Goal: Task Accomplishment & Management: Complete application form

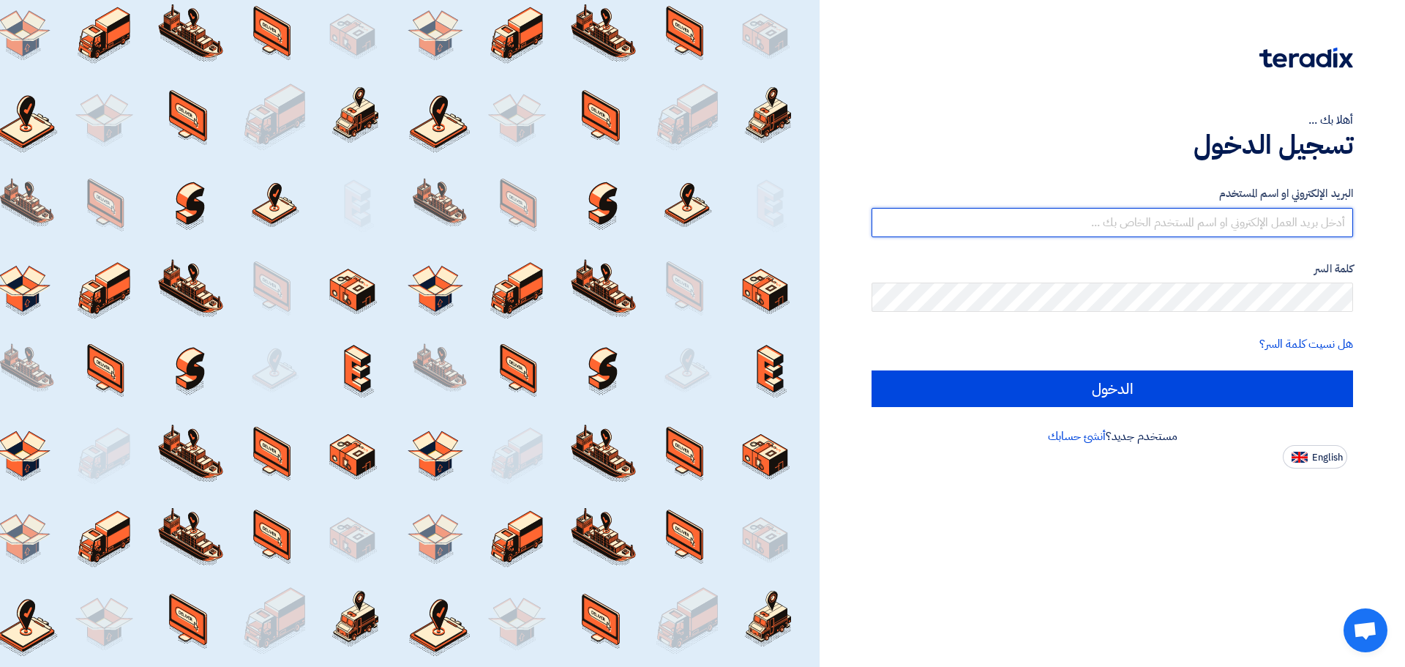
click at [664, 221] on input "text" at bounding box center [1113, 222] width 482 height 29
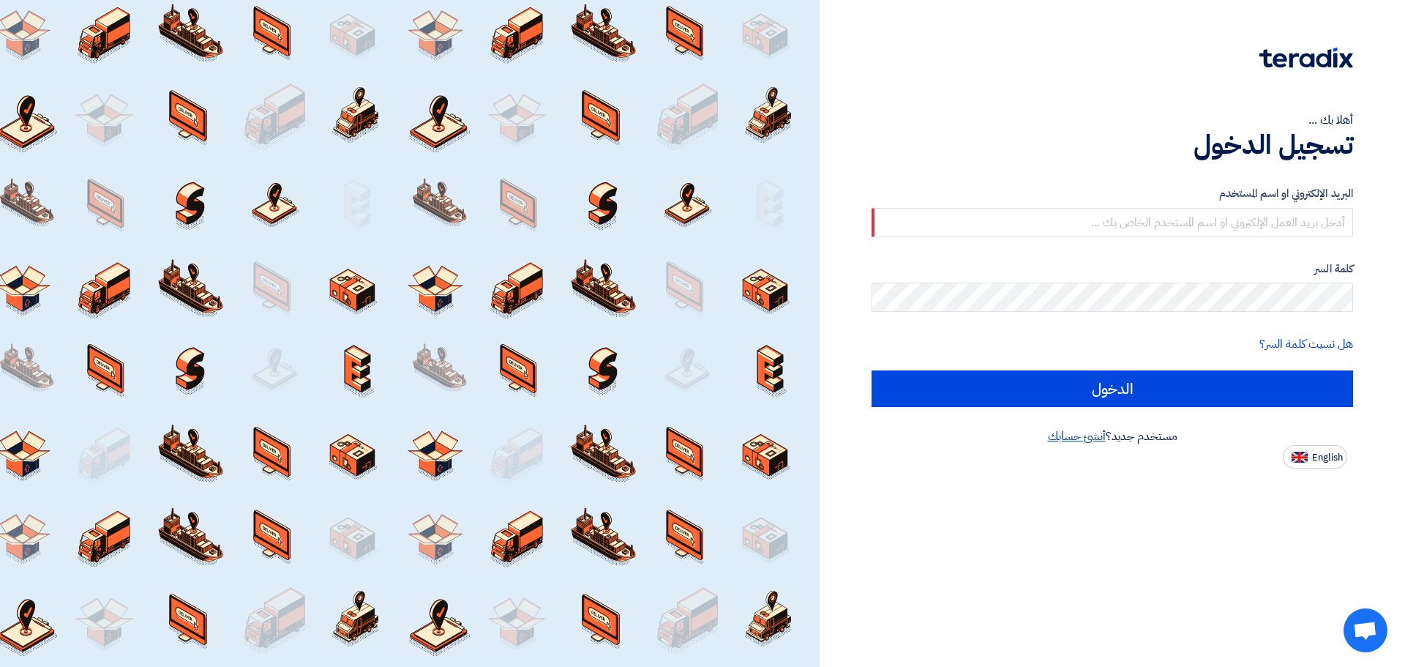
click at [664, 433] on link "أنشئ حسابك" at bounding box center [1077, 436] width 58 height 18
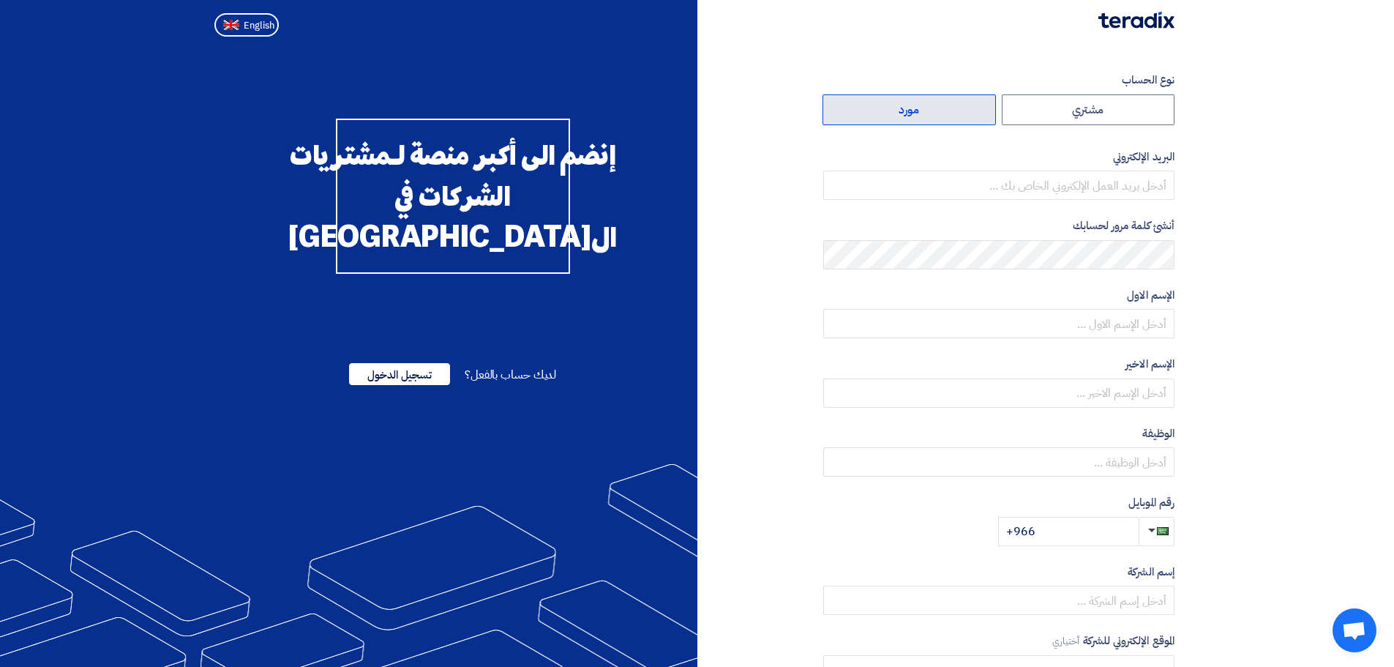
click at [664, 111] on label "مورد" at bounding box center [909, 109] width 173 height 31
click at [664, 111] on input "مورد" at bounding box center [910, 109] width 172 height 29
radio input "true"
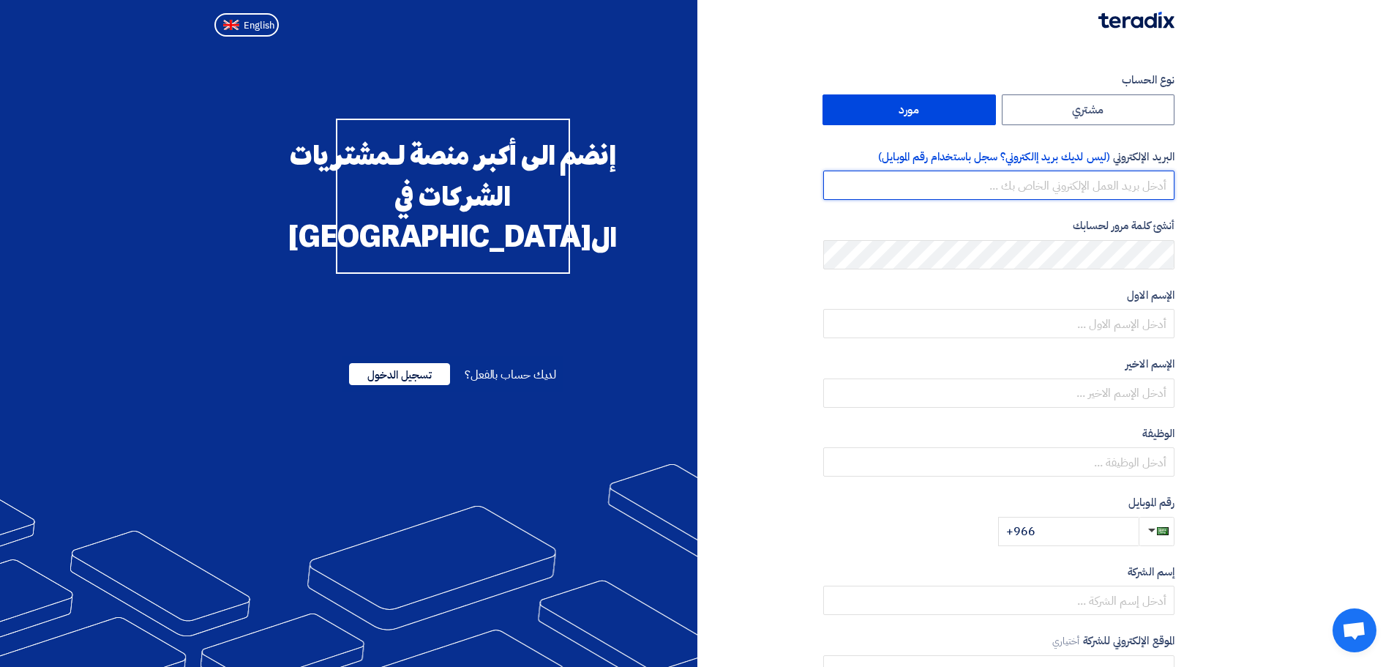
click at [664, 191] on input "email" at bounding box center [999, 185] width 351 height 29
paste input "[DOMAIN_NAME][EMAIL_ADDRESS][DOMAIN_NAME]"
type input "[DOMAIN_NAME][EMAIL_ADDRESS][DOMAIN_NAME]"
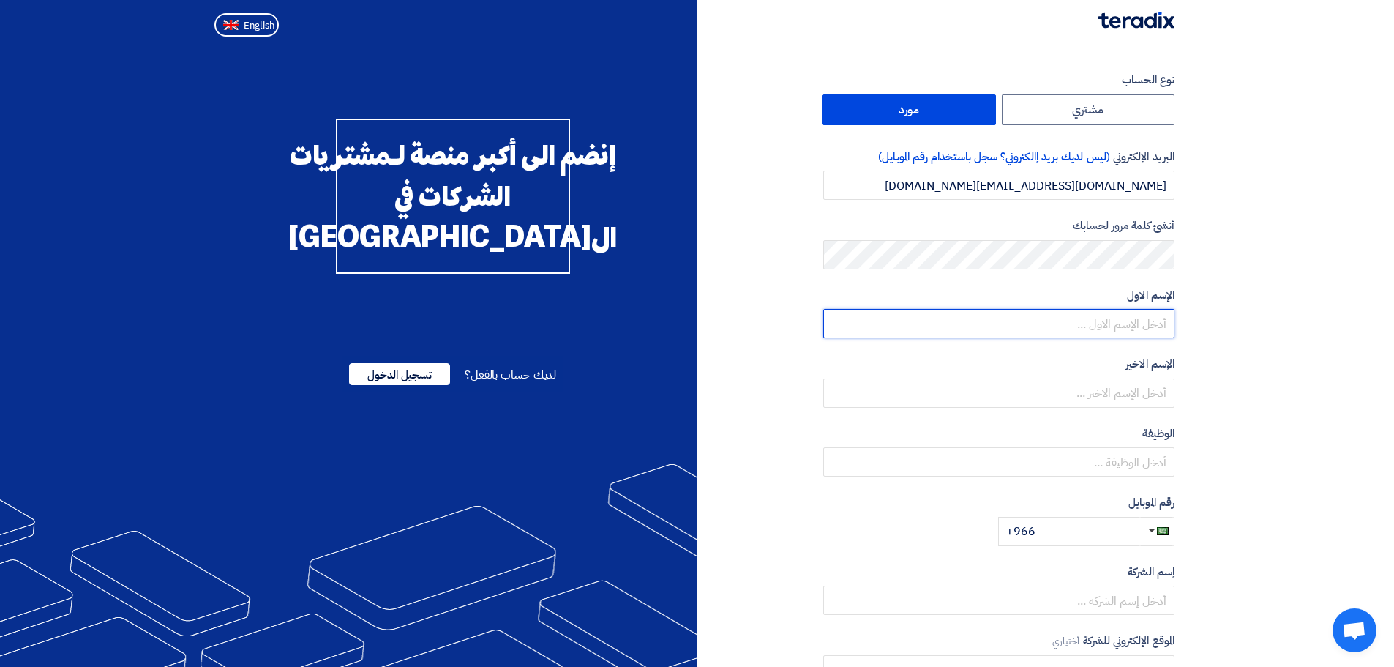
click at [664, 322] on input "text" at bounding box center [999, 323] width 351 height 29
type input "ة"
type input "mohamed"
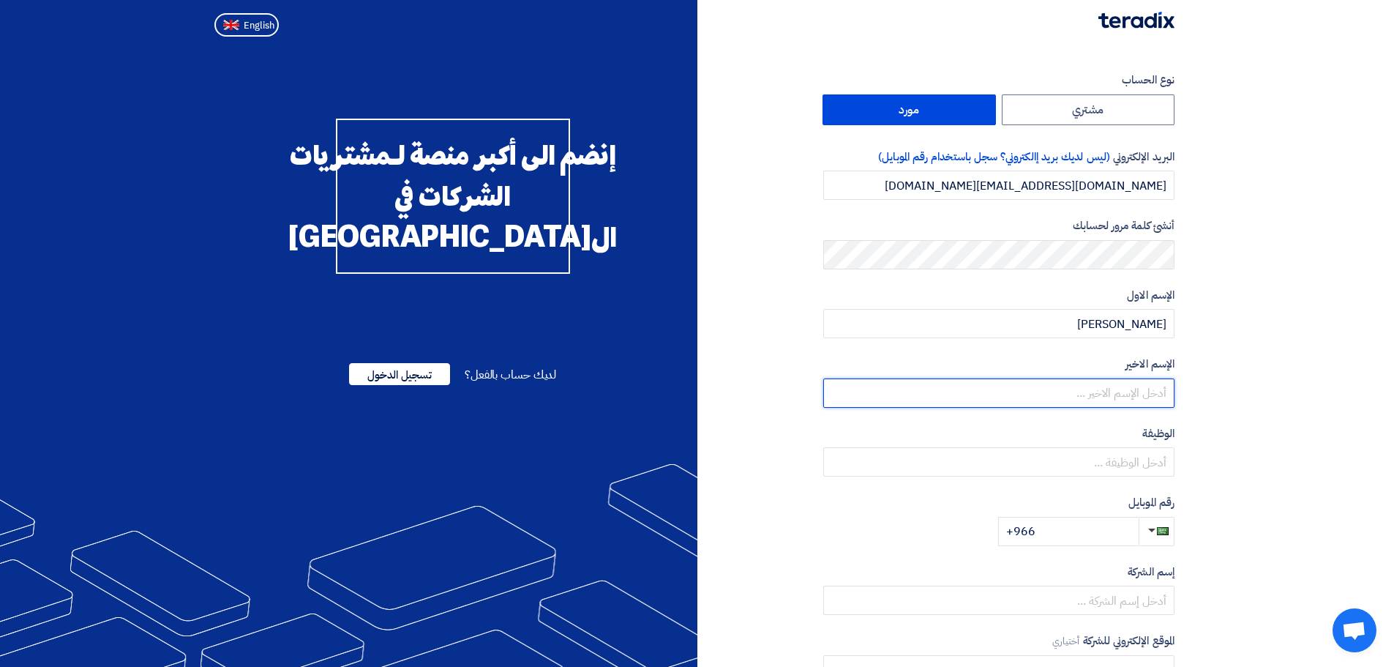
click at [664, 395] on input "text" at bounding box center [999, 392] width 351 height 29
type input "khlaf"
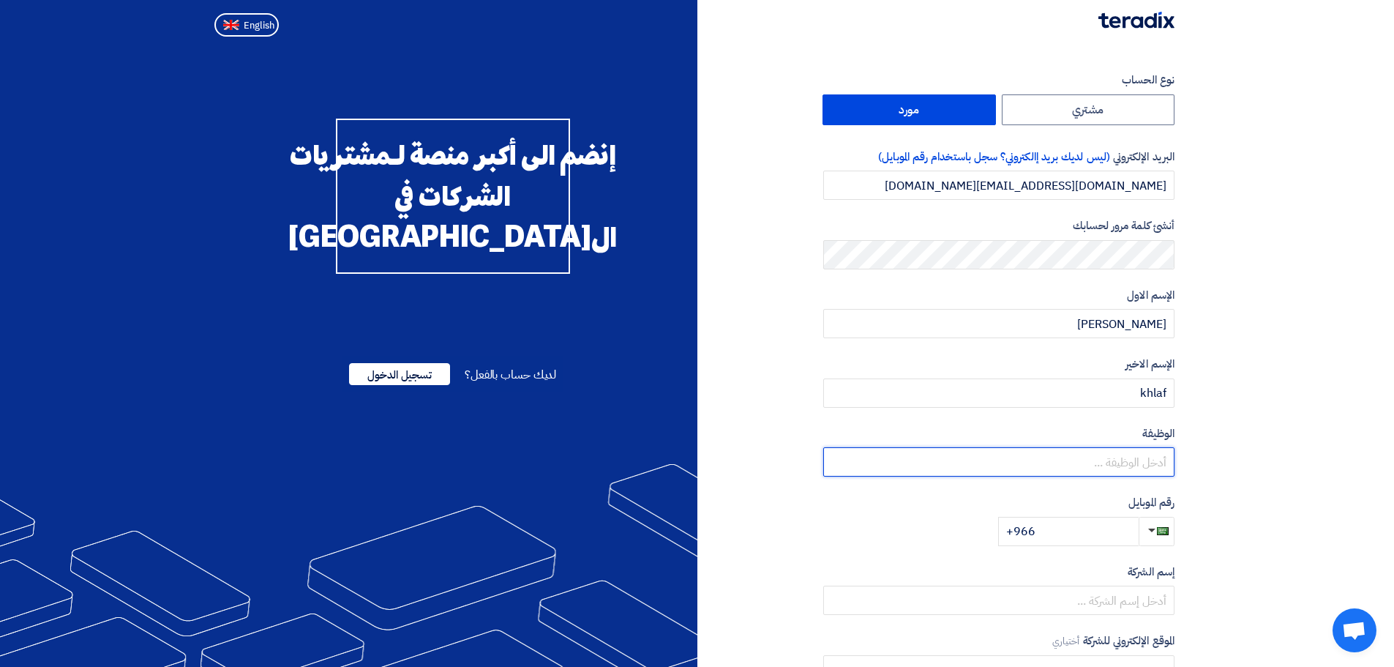
click at [664, 437] on input "text" at bounding box center [999, 461] width 351 height 29
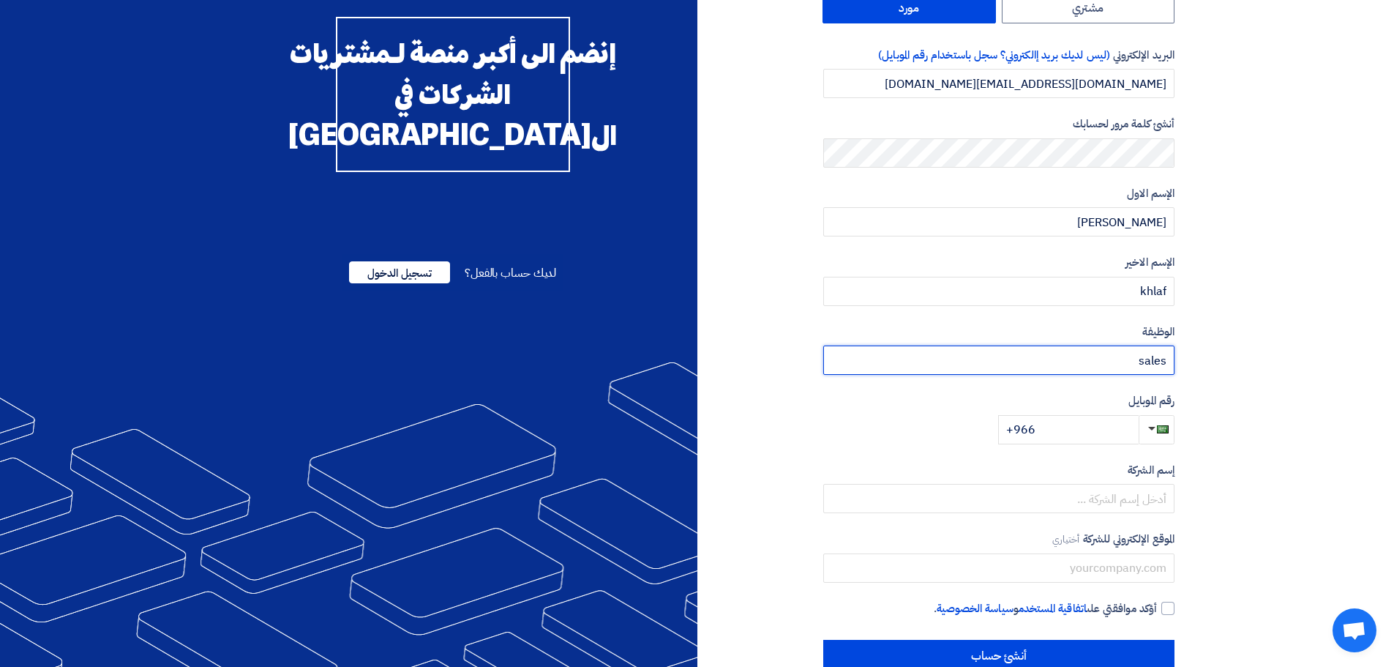
scroll to position [136, 0]
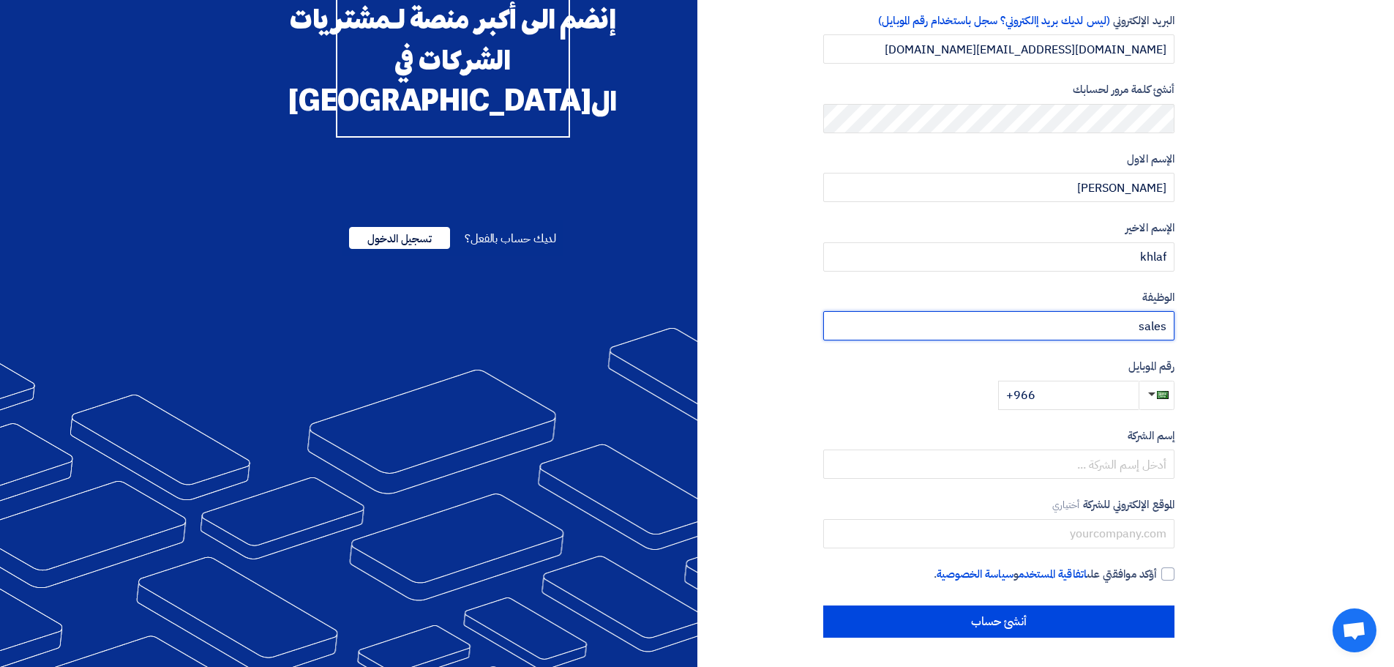
type input "sales"
click at [664, 393] on input "+966" at bounding box center [1068, 395] width 141 height 29
type input "+966 535299333"
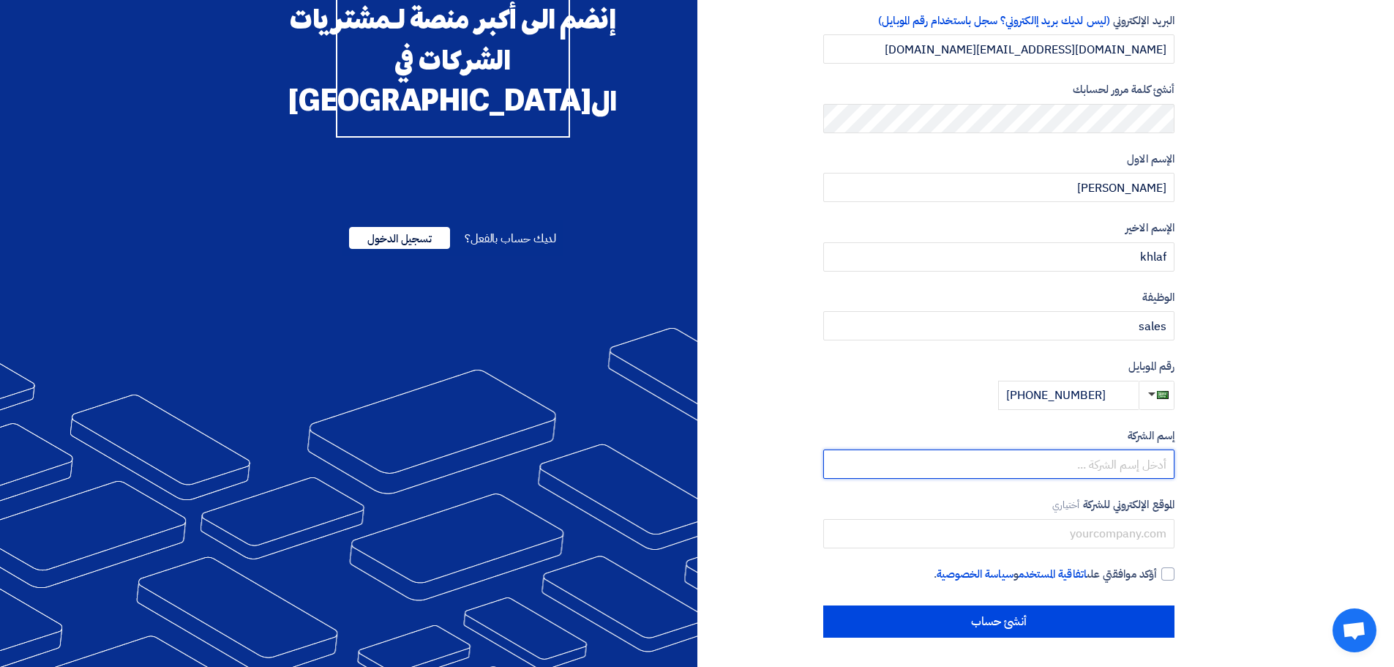
click at [664, 437] on input "text" at bounding box center [999, 463] width 351 height 29
type input "a"
type input "ِشركة ابناء قاسم الدريويش للتجارة"
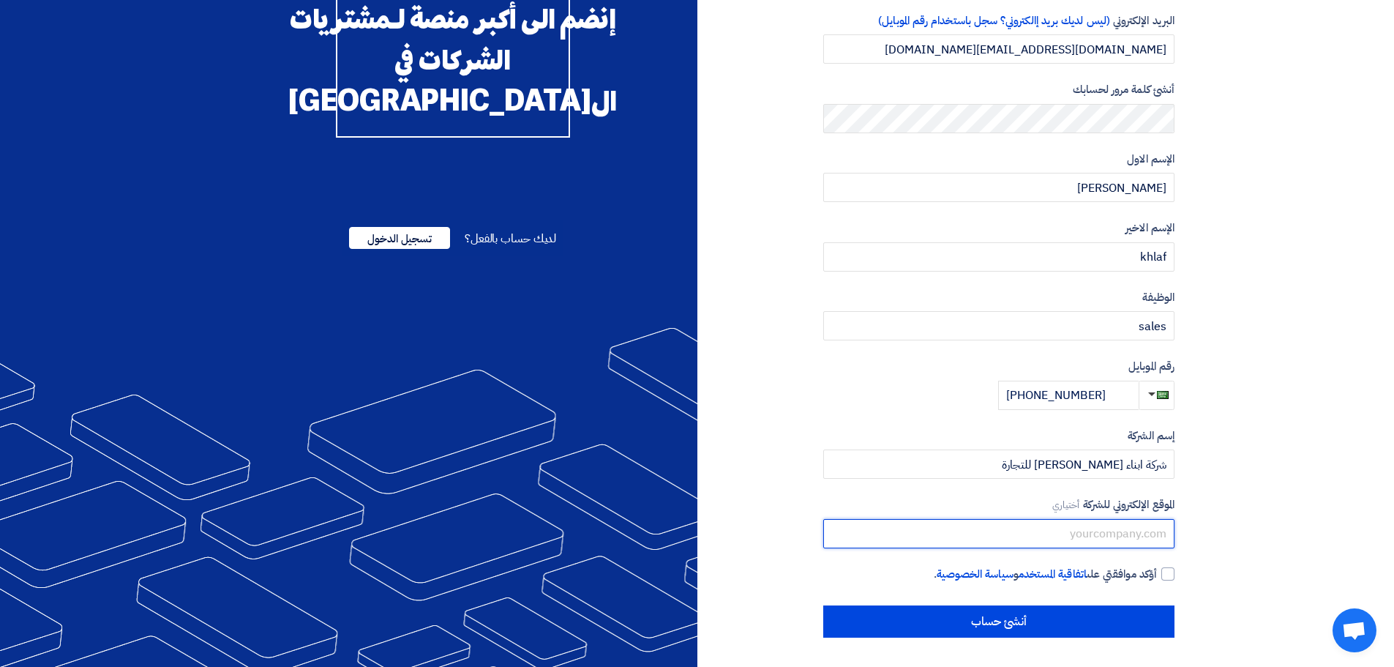
click at [664, 437] on input "text" at bounding box center [999, 533] width 351 height 29
paste input "https://driweesh.odoo.com/"
click at [664, 437] on input "https://driweesh.odoo.com/" at bounding box center [999, 533] width 351 height 29
type input "https://driweesh.odoo.com"
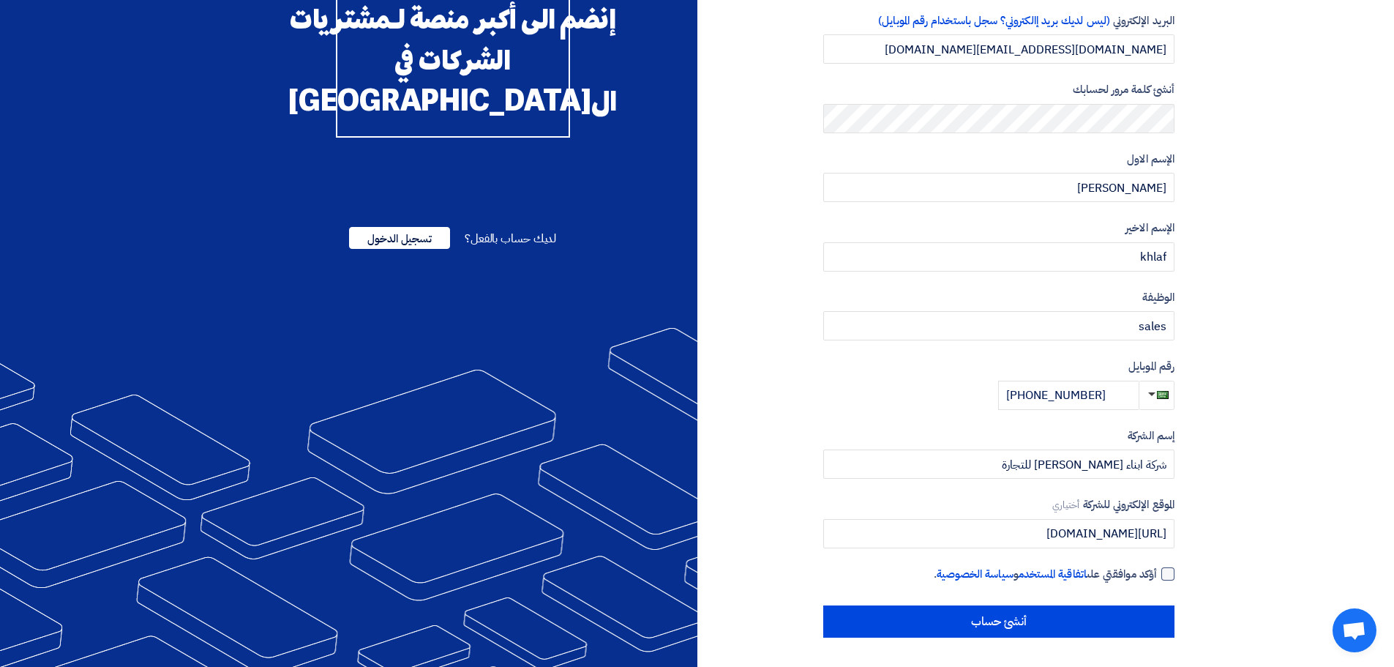
click at [664, 437] on div at bounding box center [1168, 573] width 13 height 13
click at [664, 437] on input "أؤكد موافقتي على اتفاقية المستخدم و سياسة الخصوصية ." at bounding box center [981, 580] width 351 height 29
checkbox input "true"
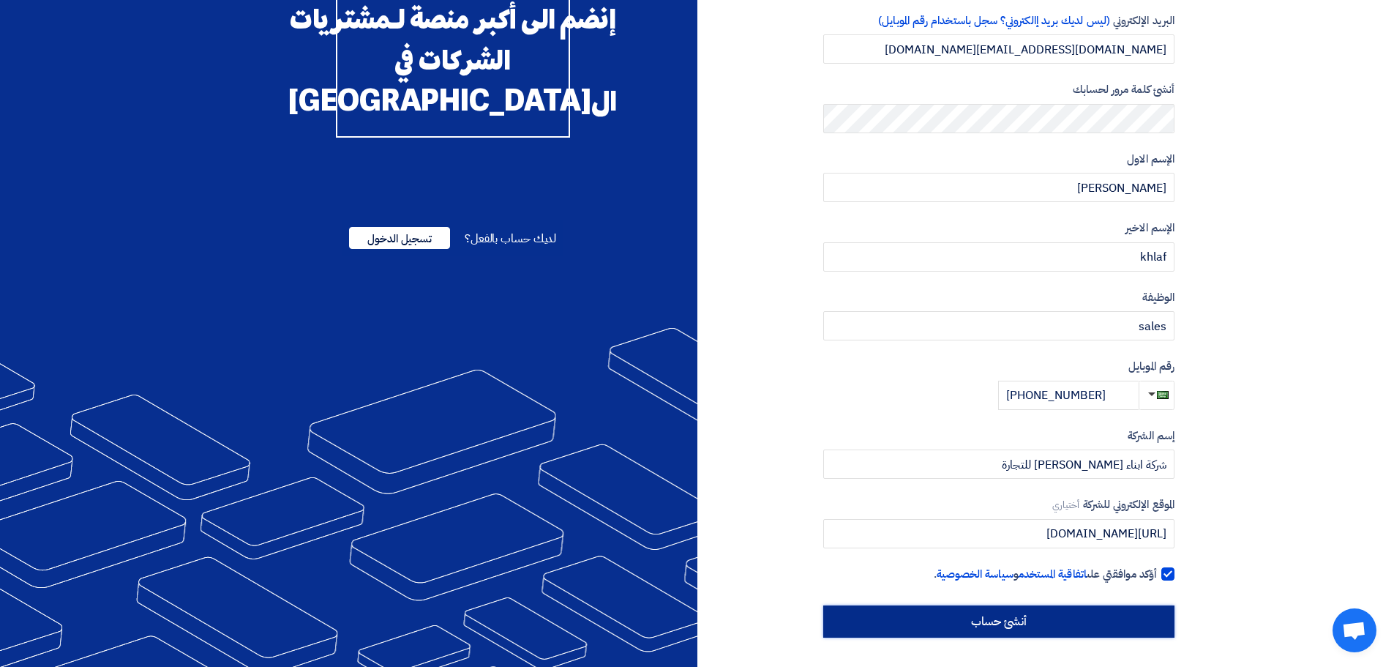
click at [664, 437] on input "أنشئ حساب" at bounding box center [999, 621] width 351 height 32
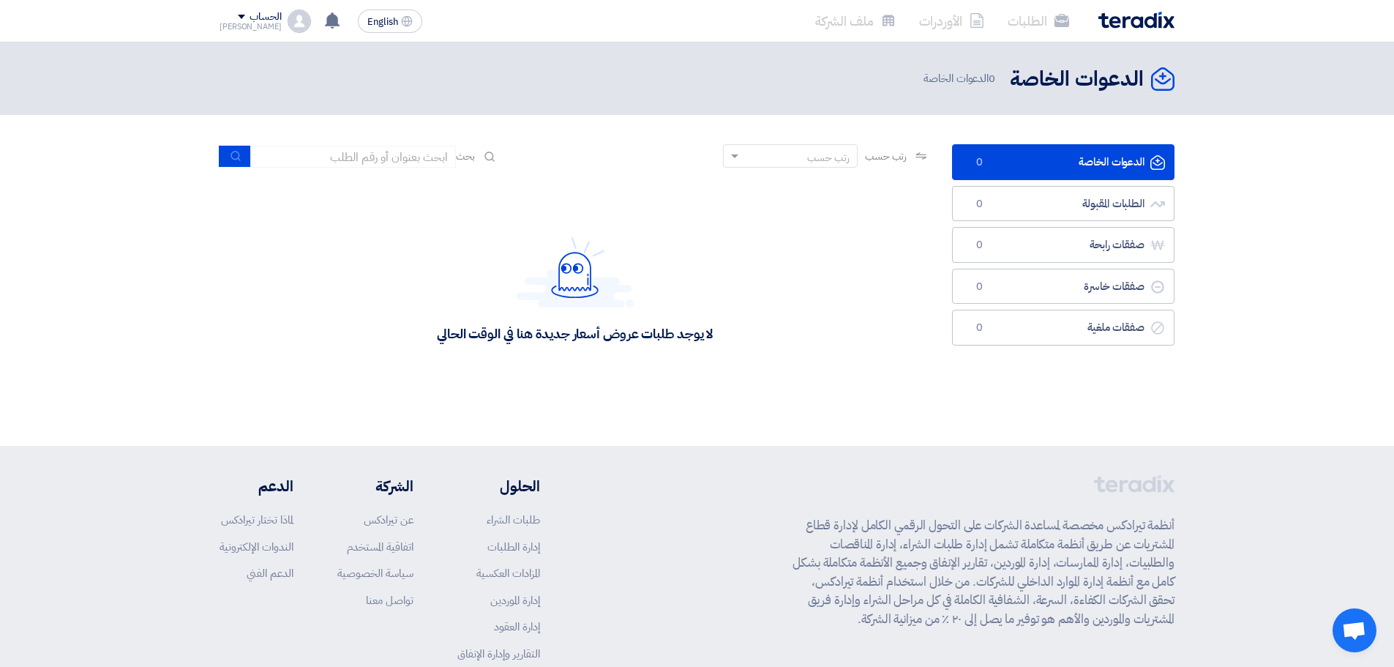
click at [1137, 18] on img at bounding box center [1137, 20] width 76 height 17
click at [992, 381] on div "الدعوات الخاصة الدعوات الخاصة 0 الطلبات المقبولة الطلبات المقبولة 0 صفقات رابحة…" at bounding box center [1063, 271] width 244 height 255
click at [261, 18] on div "الحساب" at bounding box center [265, 17] width 31 height 12
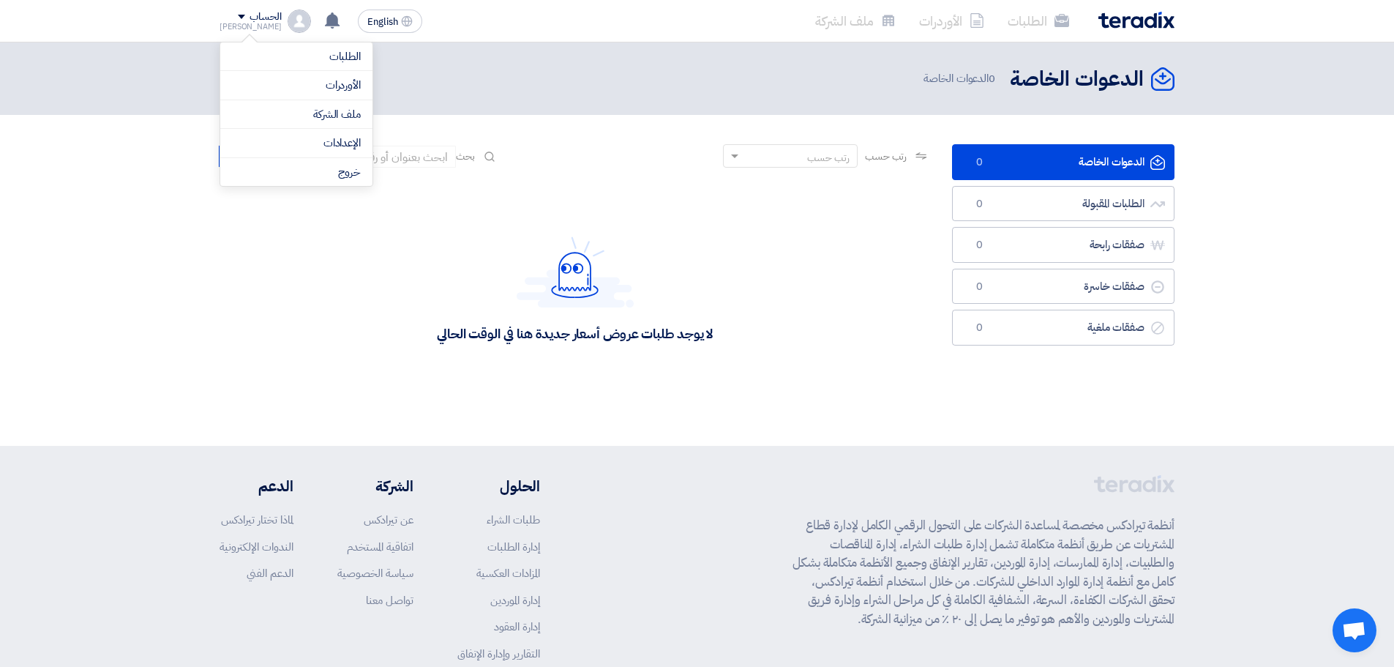
click at [228, 18] on div "الحساب" at bounding box center [251, 17] width 62 height 12
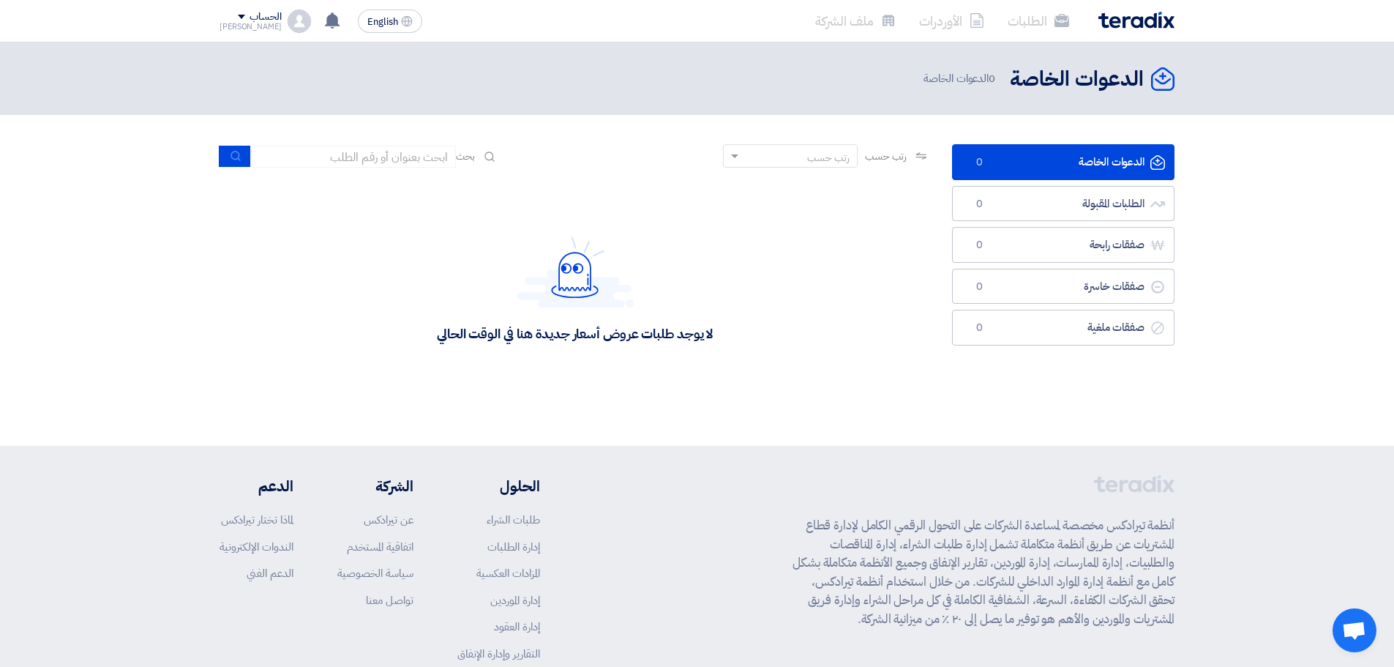
click at [219, 18] on div "الطلبات الأوردرات ملف الشركة English EN لا توجد إشعارات جديدة لديك الحساب Moham…" at bounding box center [697, 21] width 977 height 42
click at [232, 23] on div "Mohamed" at bounding box center [251, 27] width 62 height 8
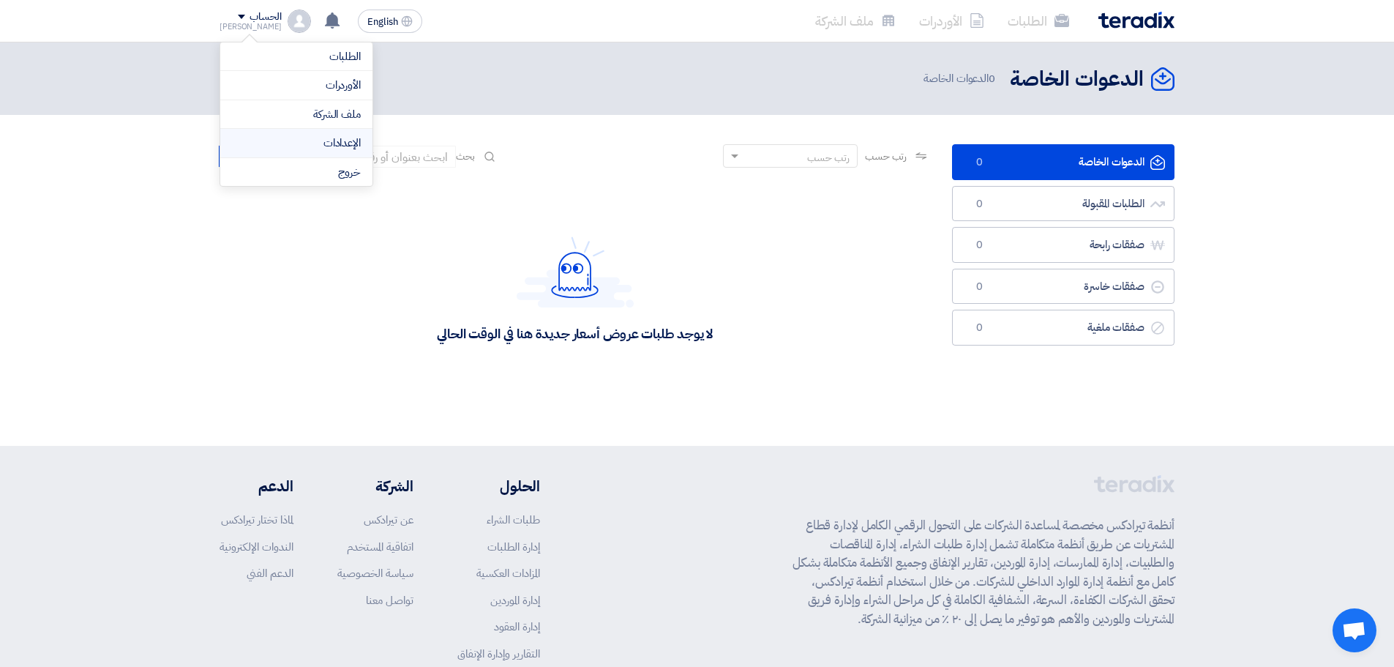
click at [341, 133] on li "الإعدادات" at bounding box center [296, 143] width 152 height 29
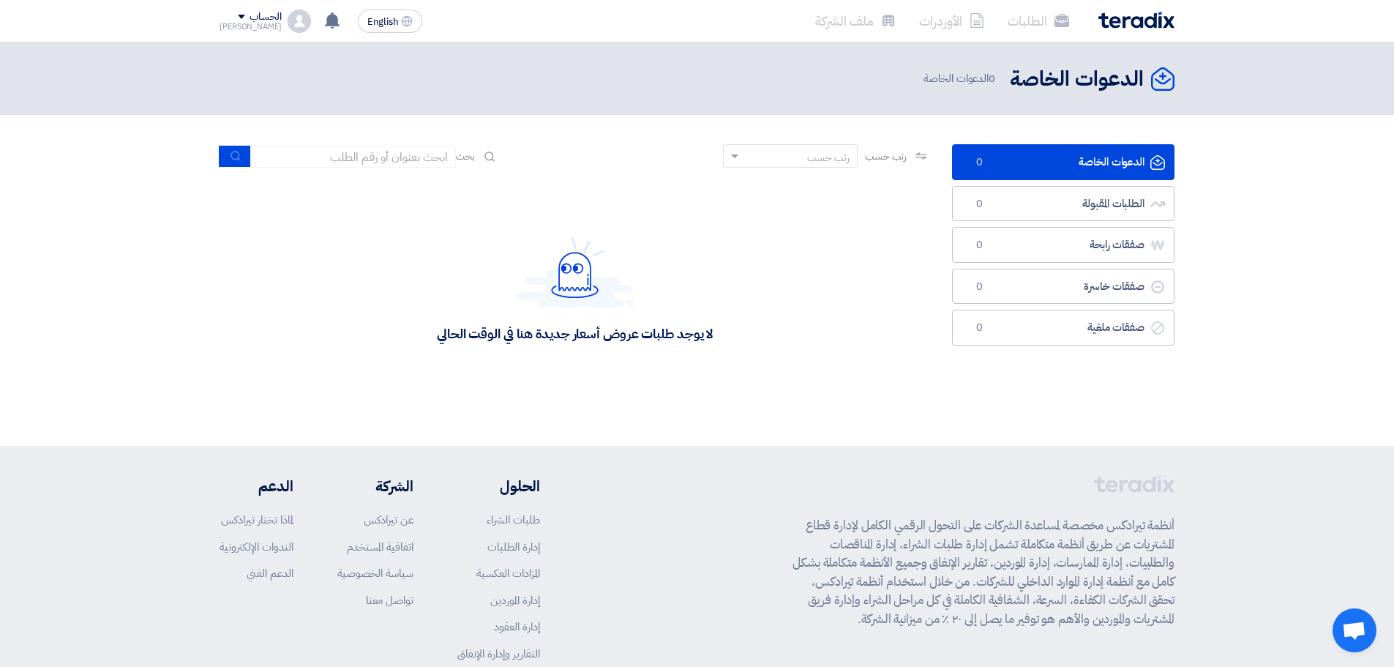
click at [261, 23] on div "Mohamed" at bounding box center [251, 27] width 62 height 8
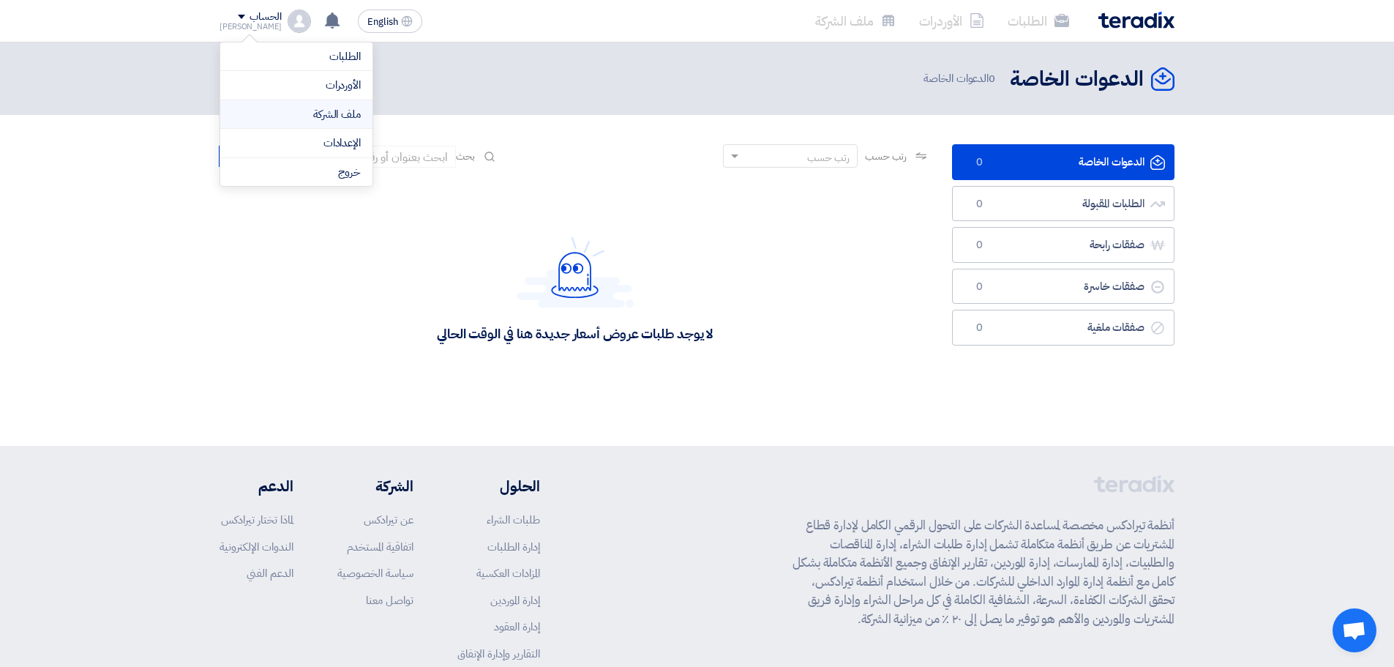
click at [352, 108] on link "ملف الشركة" at bounding box center [296, 114] width 129 height 17
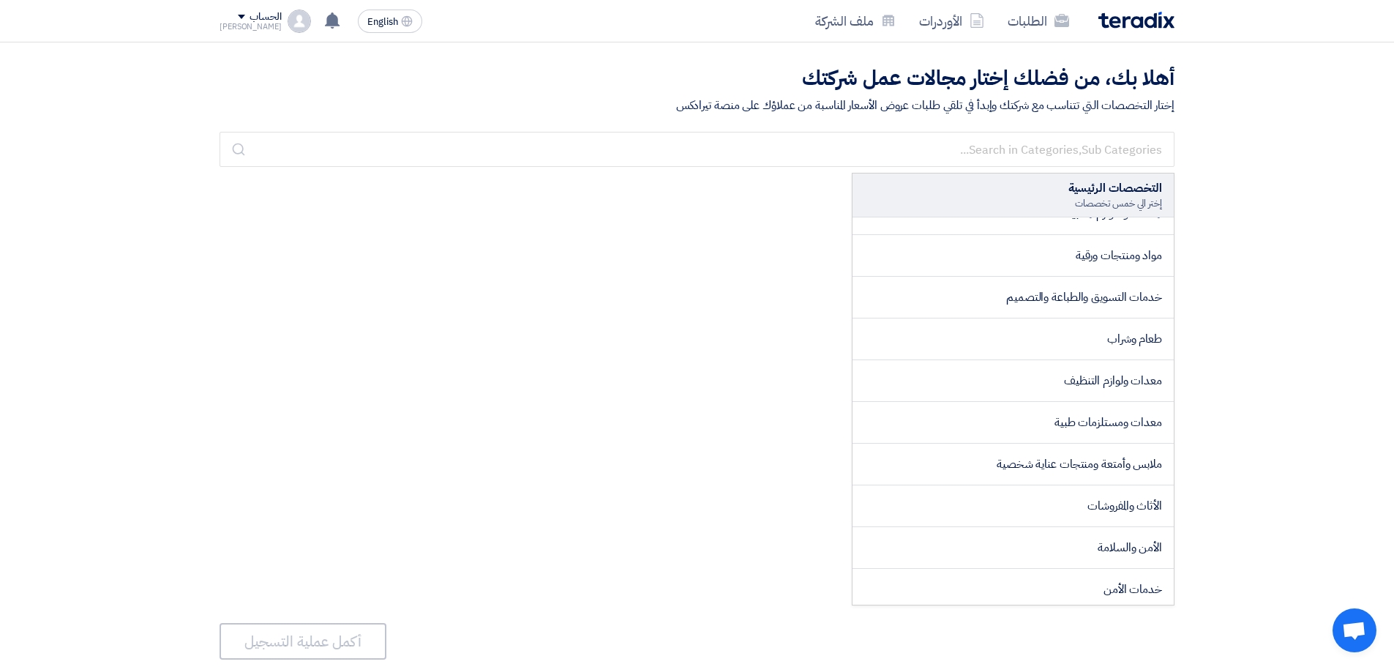
scroll to position [342, 0]
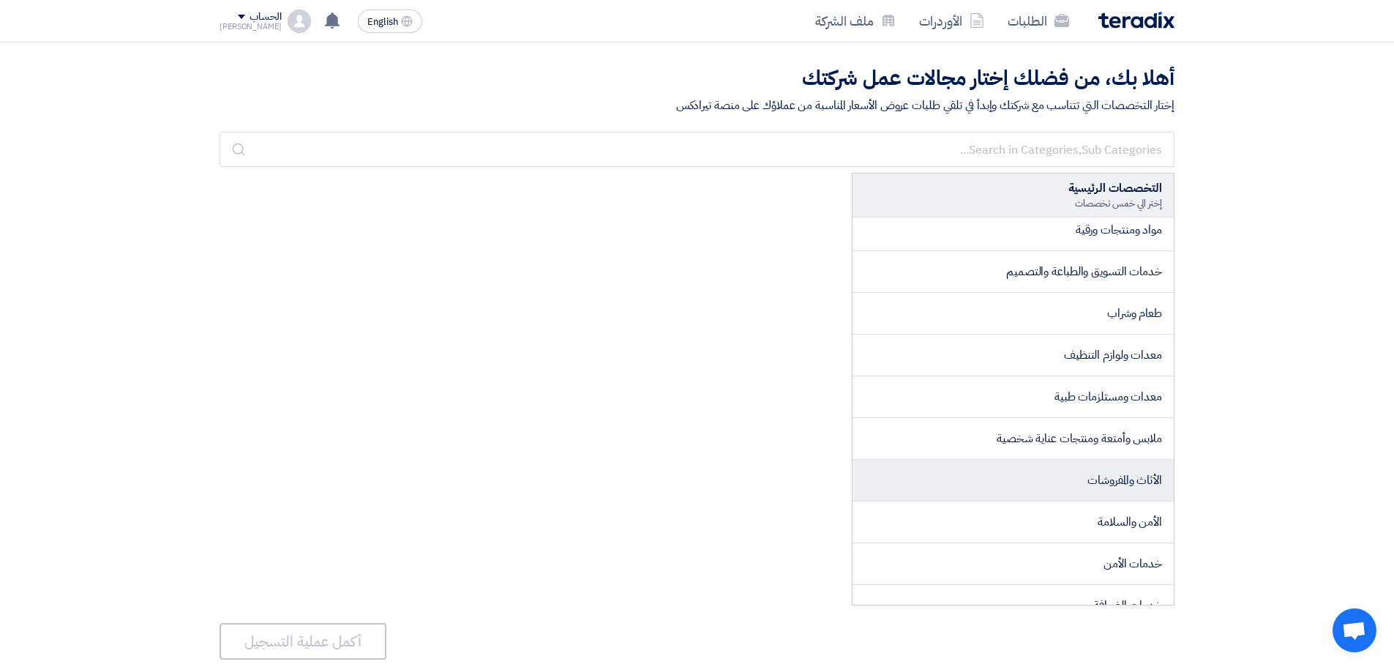
click at [1113, 470] on li "الأثاث والمفروشات" at bounding box center [1013, 481] width 321 height 42
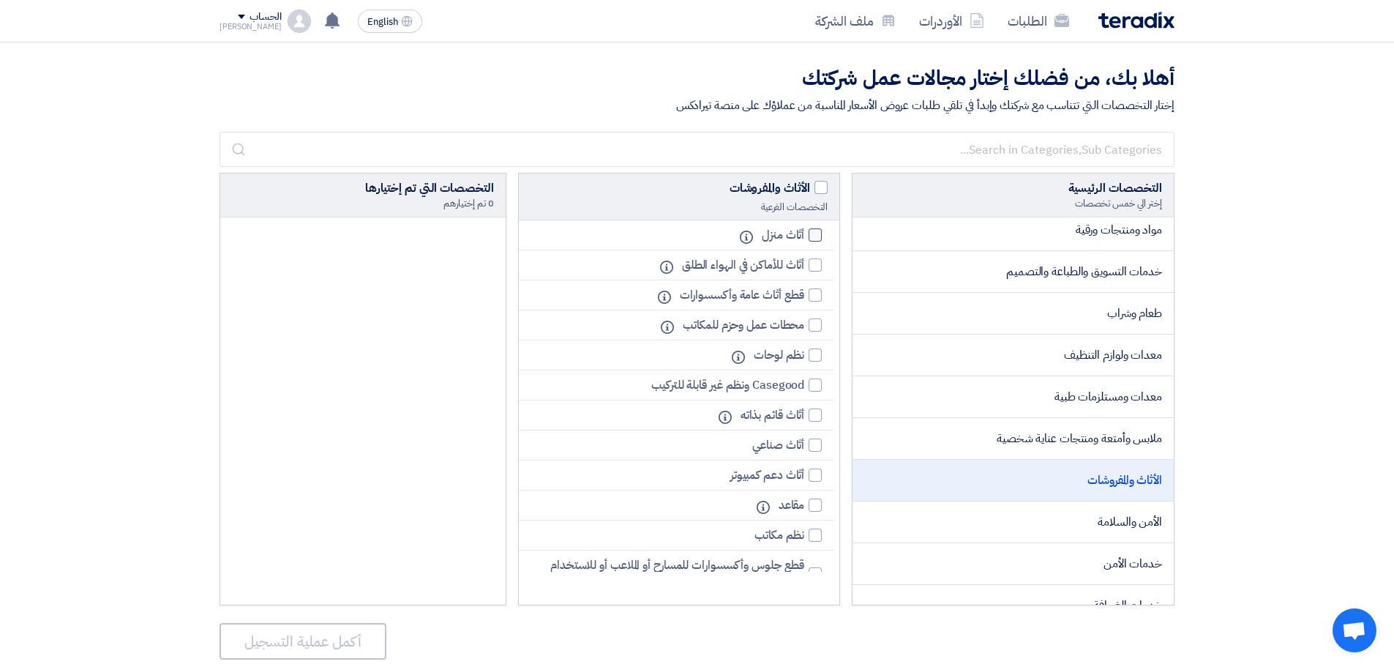
click at [815, 236] on div at bounding box center [815, 234] width 13 height 13
click at [804, 236] on input "أثاث منزل" at bounding box center [800, 236] width 10 height 10
checkbox input "true"
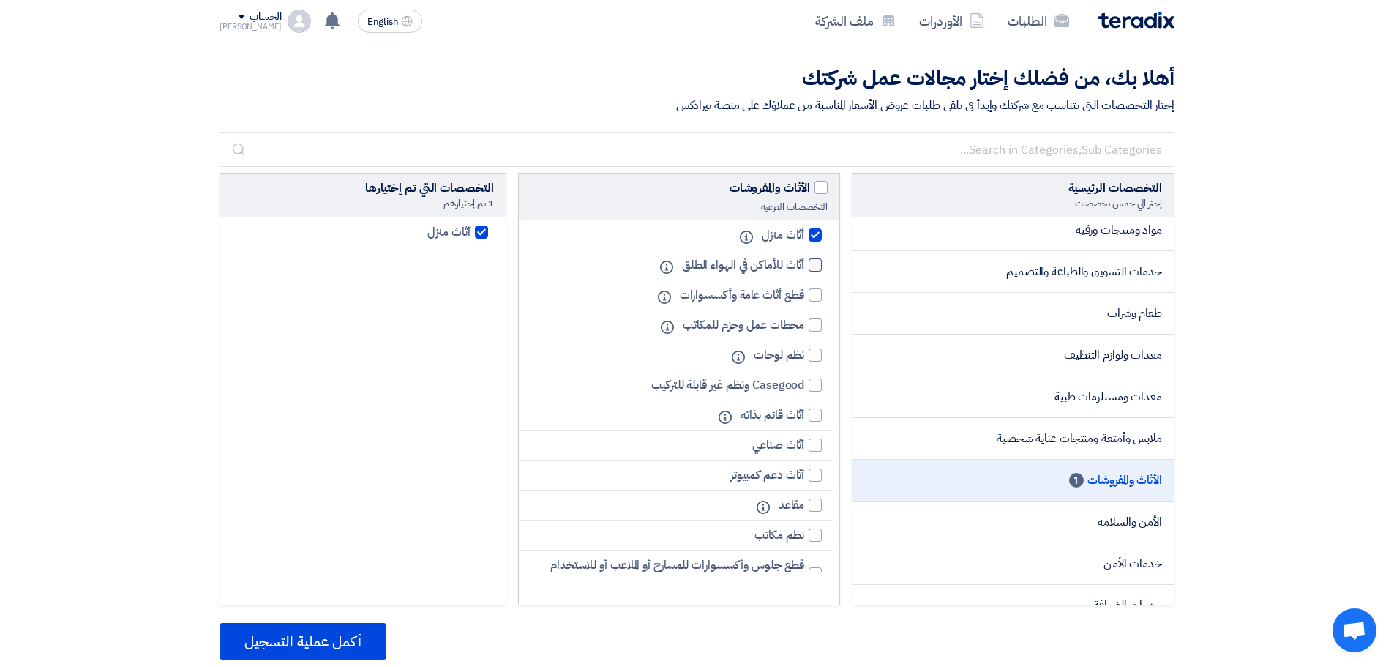
click at [809, 264] on div at bounding box center [815, 264] width 13 height 13
click at [804, 264] on input "أثاث للأماكن في الهواء الطلق" at bounding box center [800, 266] width 10 height 10
checkbox input "true"
click at [815, 290] on div at bounding box center [815, 294] width 13 height 13
click at [804, 291] on input "قطع أثاث عامة وأكسسوارات" at bounding box center [800, 296] width 10 height 10
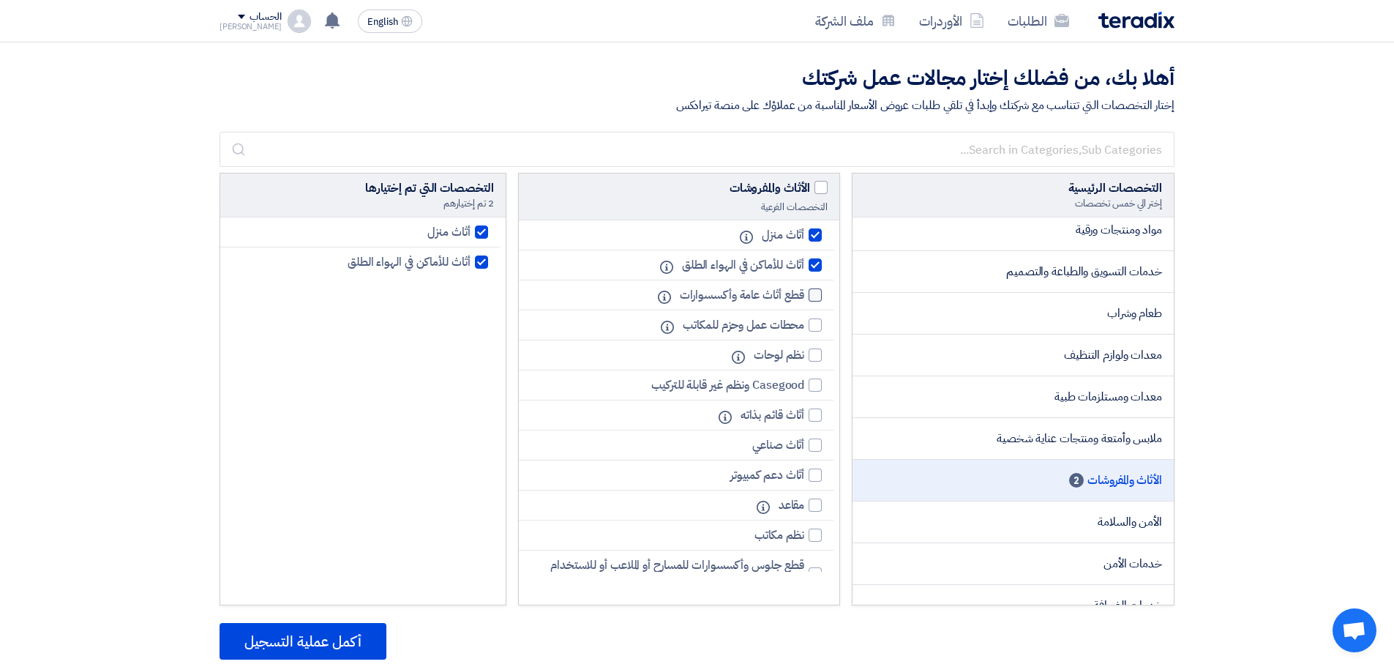
checkbox input "true"
click at [813, 324] on div at bounding box center [815, 324] width 13 height 13
click at [804, 324] on input "محطات عمل وحزم للمكاتب" at bounding box center [800, 326] width 10 height 10
checkbox input "true"
click at [814, 351] on div at bounding box center [815, 354] width 13 height 13
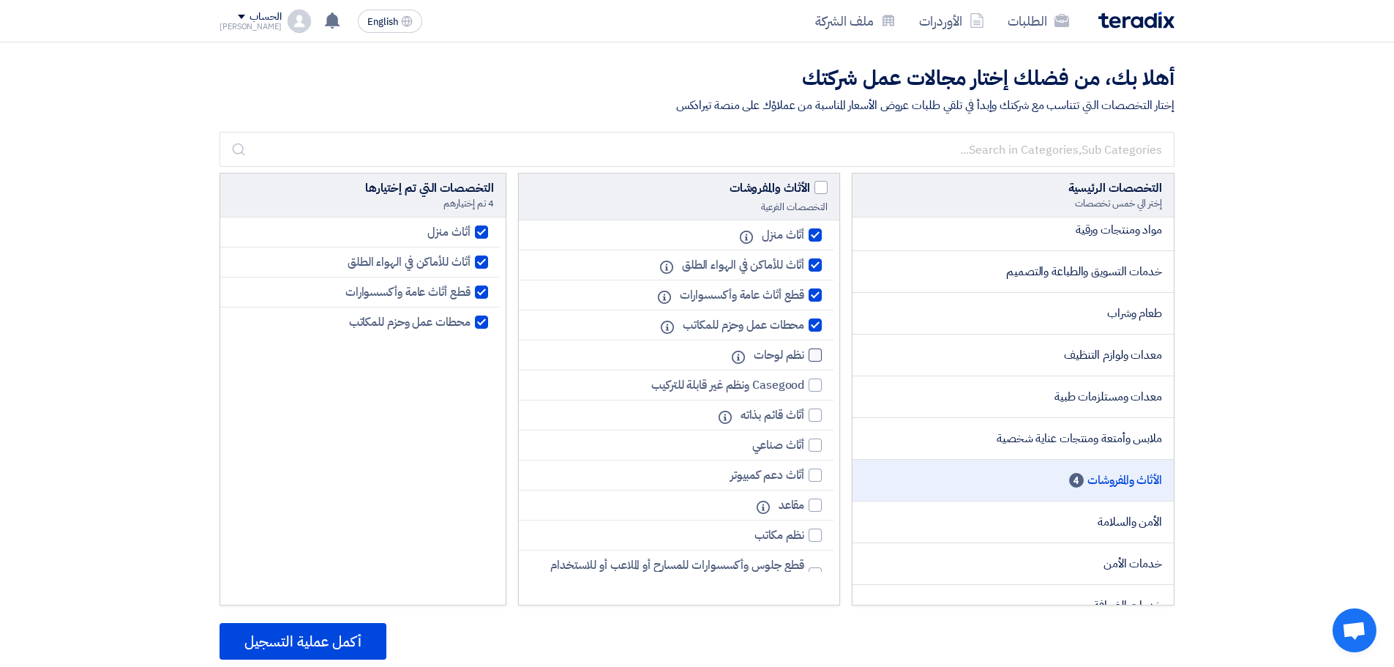
click at [804, 351] on input "نظم لوحات" at bounding box center [800, 356] width 10 height 10
checkbox input "true"
click at [813, 416] on div at bounding box center [815, 414] width 13 height 13
click at [804, 416] on input "أثاث قائم بذاته" at bounding box center [800, 416] width 10 height 10
checkbox input "true"
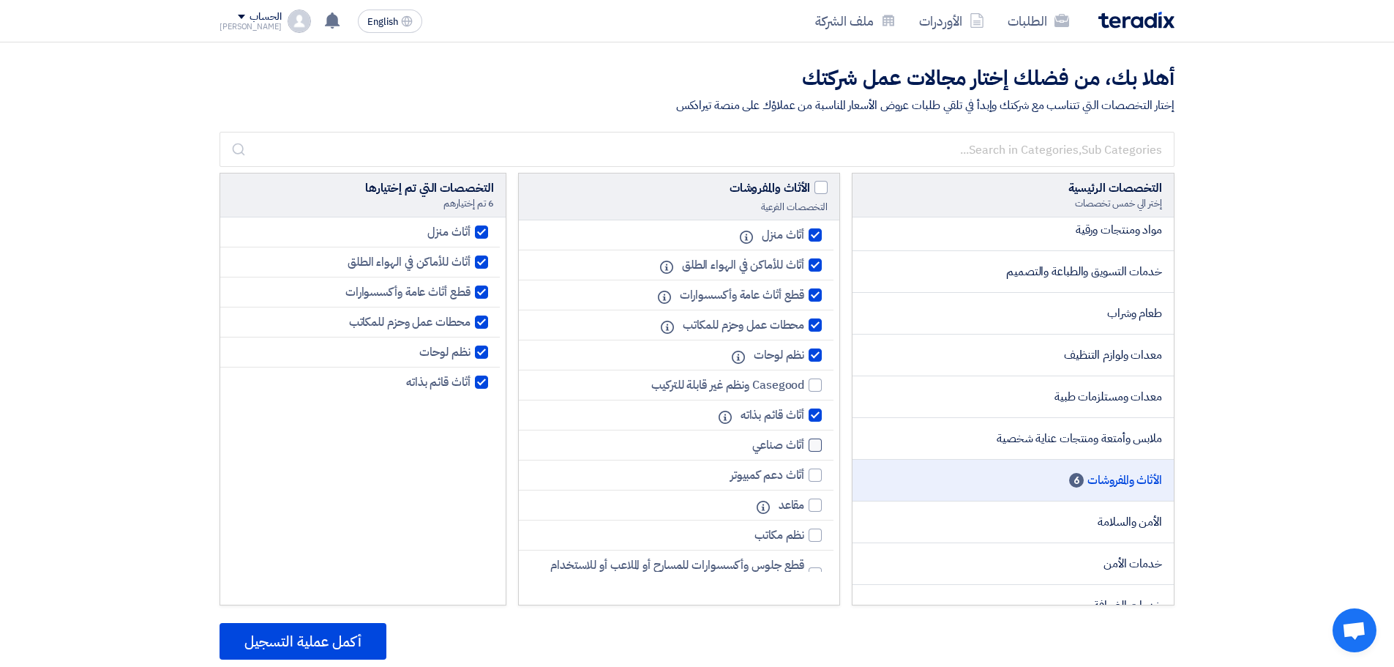
click at [815, 444] on div at bounding box center [815, 444] width 13 height 13
click at [804, 444] on input "أثاث صناعي" at bounding box center [800, 446] width 10 height 10
checkbox input "true"
click at [818, 477] on div at bounding box center [815, 474] width 13 height 13
click at [804, 477] on input "أثاث دعم كمبيوتر" at bounding box center [800, 476] width 10 height 10
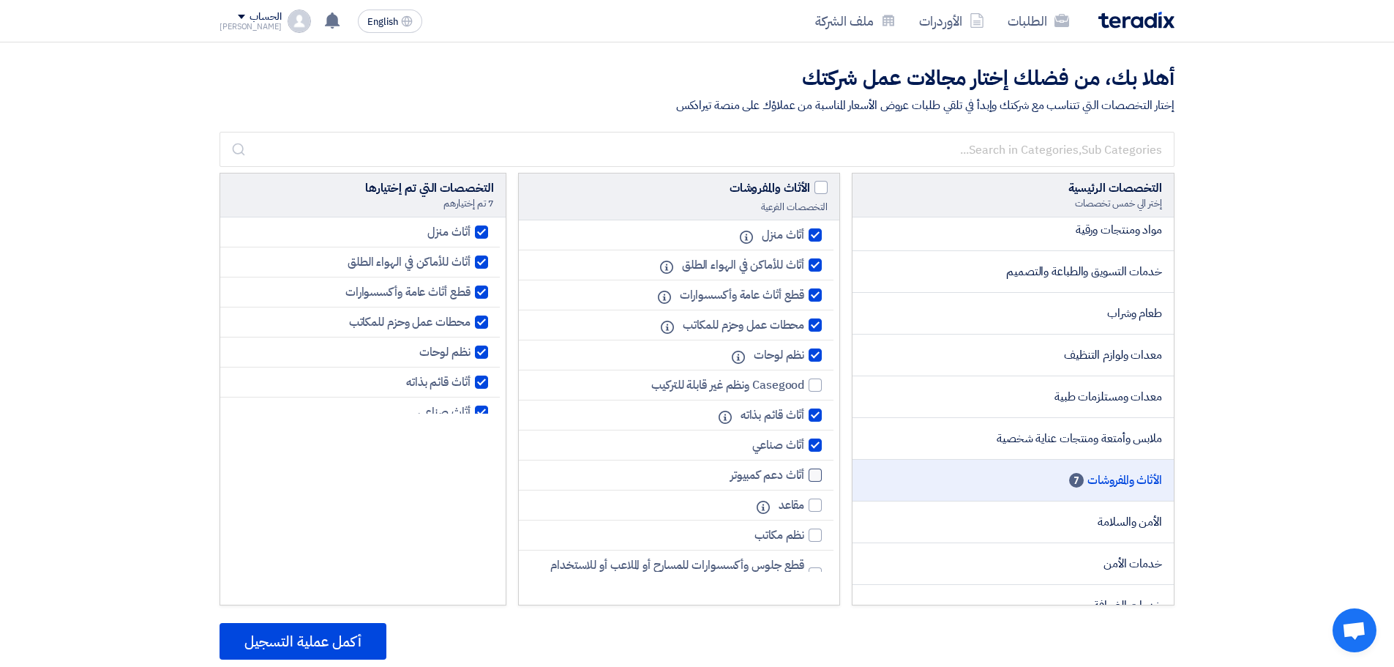
checkbox input "true"
click at [818, 511] on div at bounding box center [815, 504] width 13 height 13
click at [804, 510] on input "مقاعد" at bounding box center [800, 506] width 10 height 10
checkbox input "true"
click at [818, 525] on li "نظم مكاتب" at bounding box center [676, 535] width 315 height 30
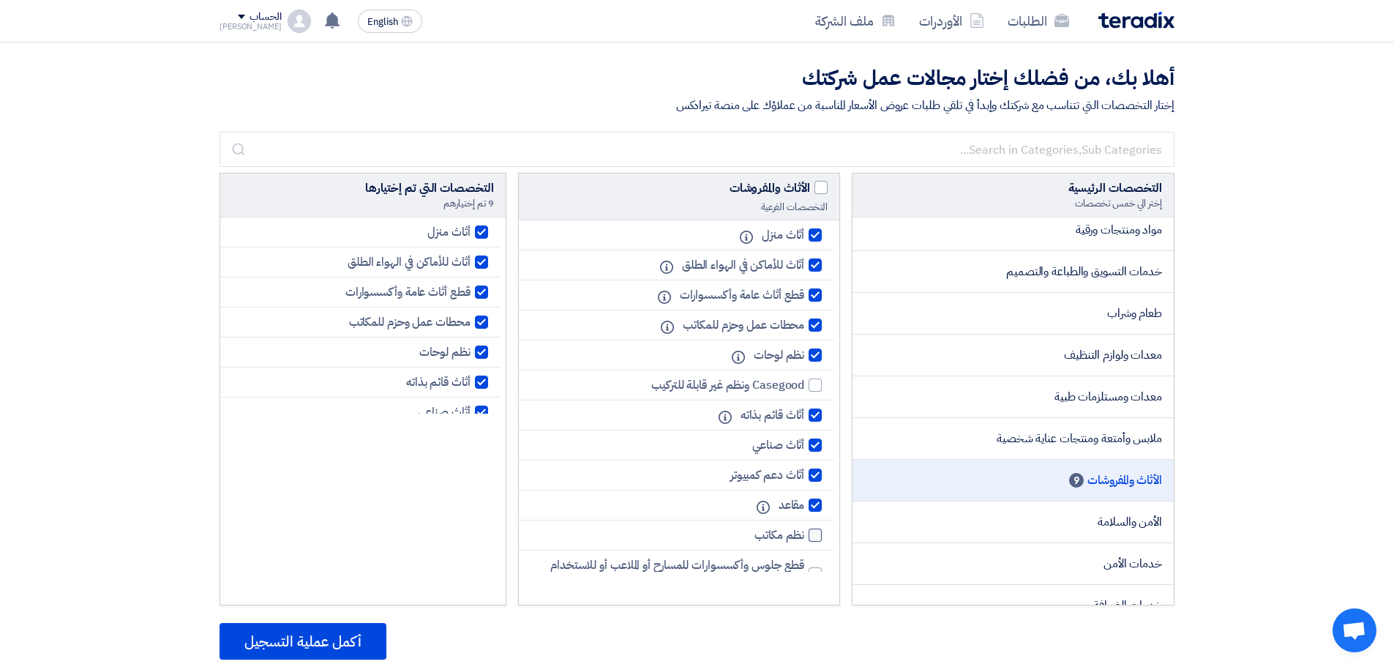
click at [813, 540] on div at bounding box center [815, 535] width 13 height 13
click at [804, 540] on input "نظم مكاتب" at bounding box center [800, 536] width 10 height 10
checkbox input "true"
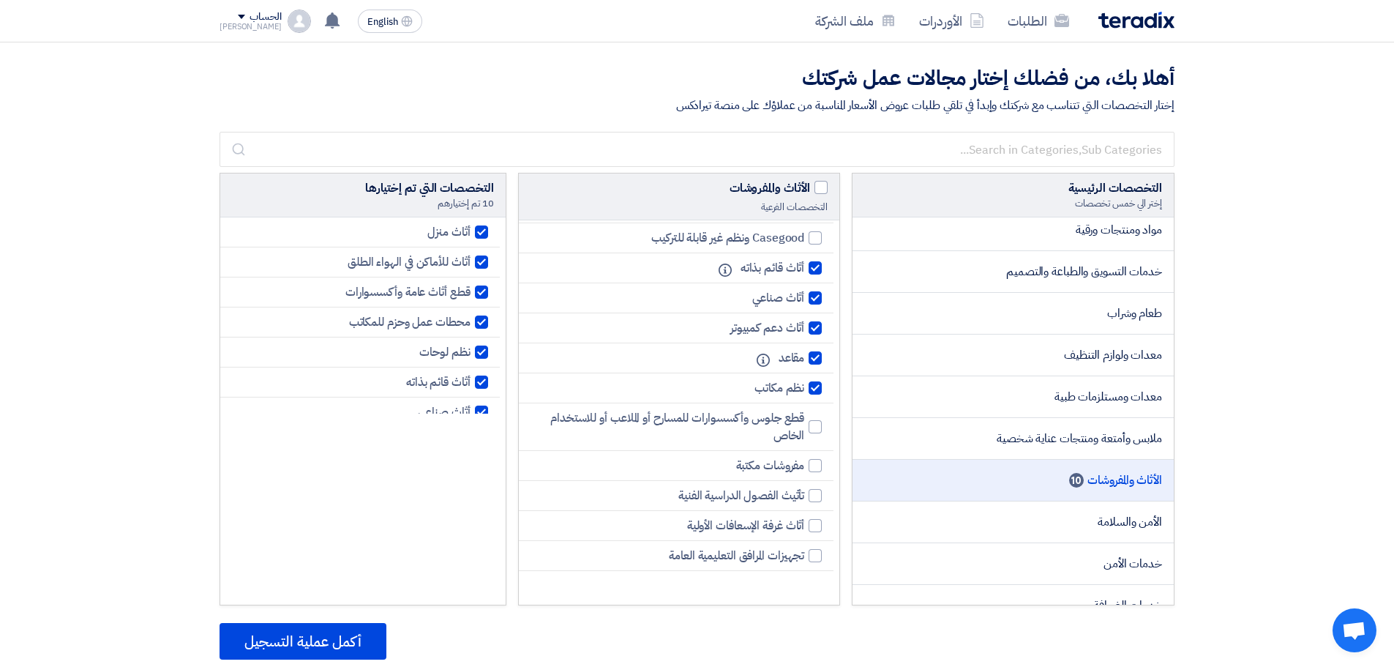
scroll to position [171, 0]
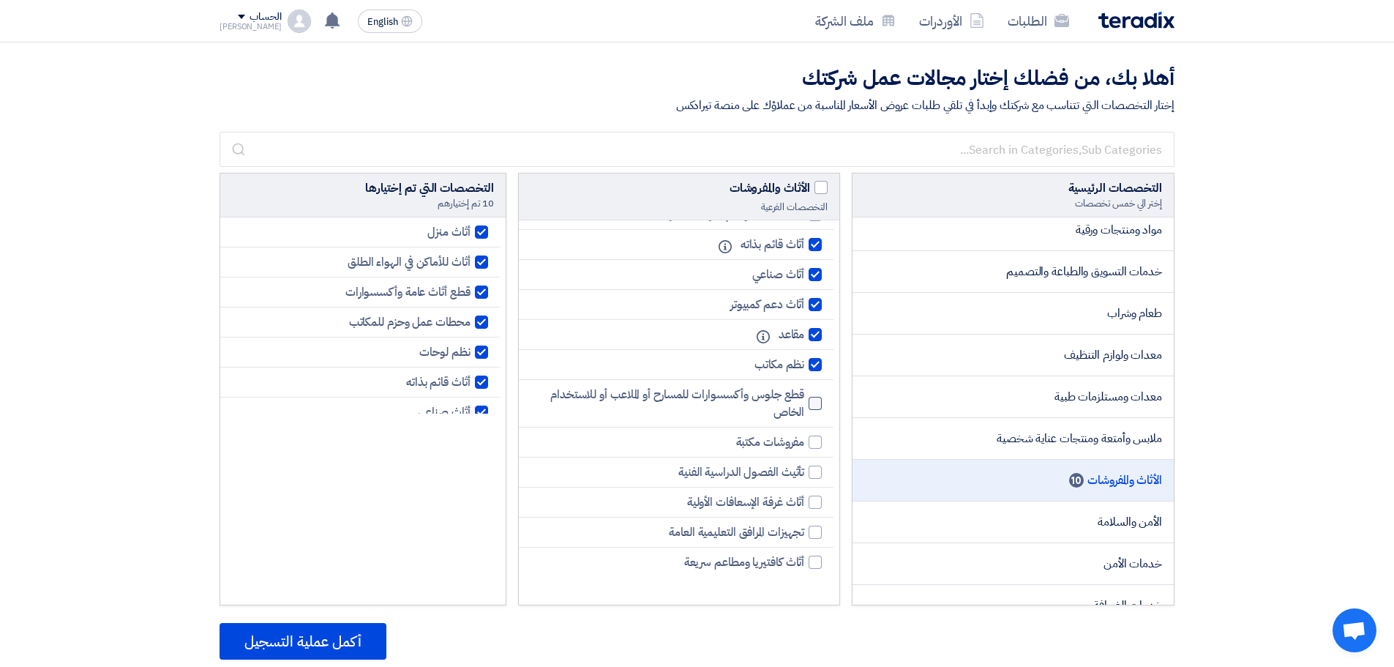
click at [807, 401] on label "قطع جلوس وأكسسوارات للمسارح أو الملاعب أو للاستخدام الخاص" at bounding box center [677, 403] width 292 height 35
click at [804, 401] on input "قطع جلوس وأكسسوارات للمسارح أو الملاعب أو للاستخدام الخاص" at bounding box center [800, 404] width 10 height 10
checkbox input "true"
click at [815, 442] on div at bounding box center [815, 442] width 13 height 13
click at [804, 442] on input "مفروشات مكتبة" at bounding box center [800, 443] width 10 height 10
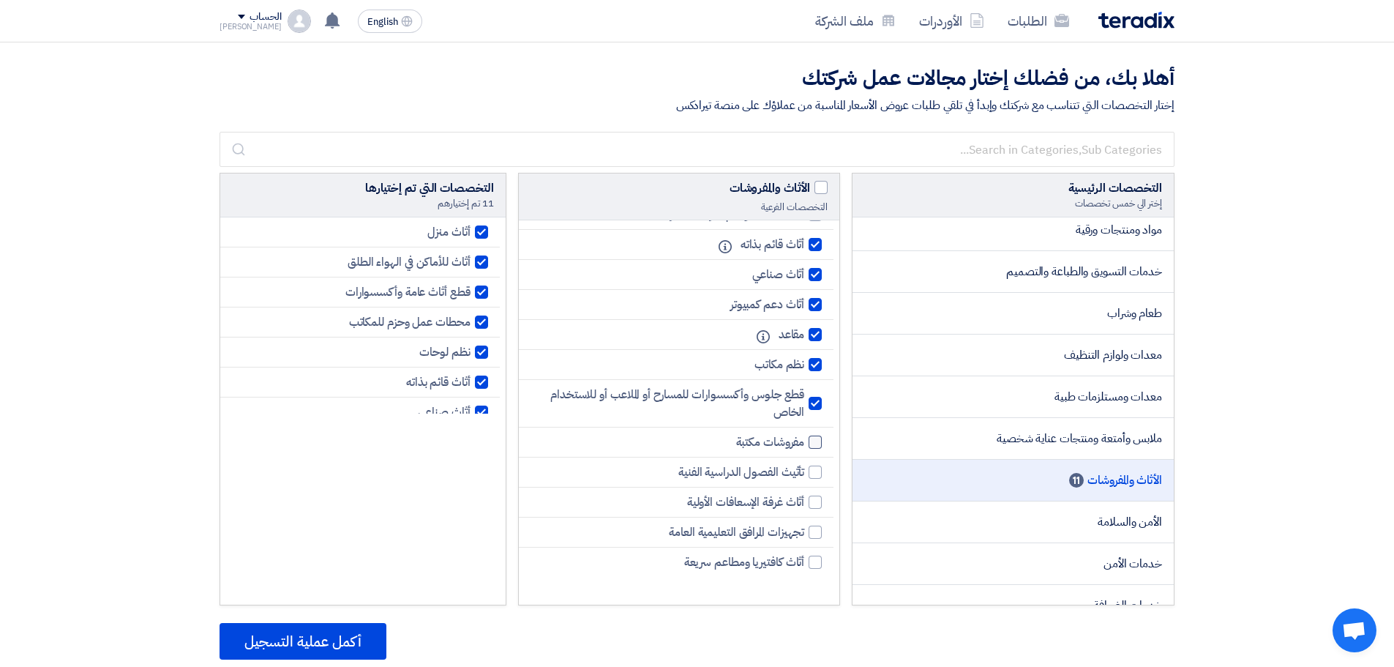
checkbox input "true"
click at [816, 469] on div at bounding box center [815, 472] width 13 height 13
click at [804, 469] on input "تأثيث الفصول الدراسية الفنية" at bounding box center [800, 473] width 10 height 10
checkbox input "true"
click at [816, 503] on div at bounding box center [815, 502] width 13 height 13
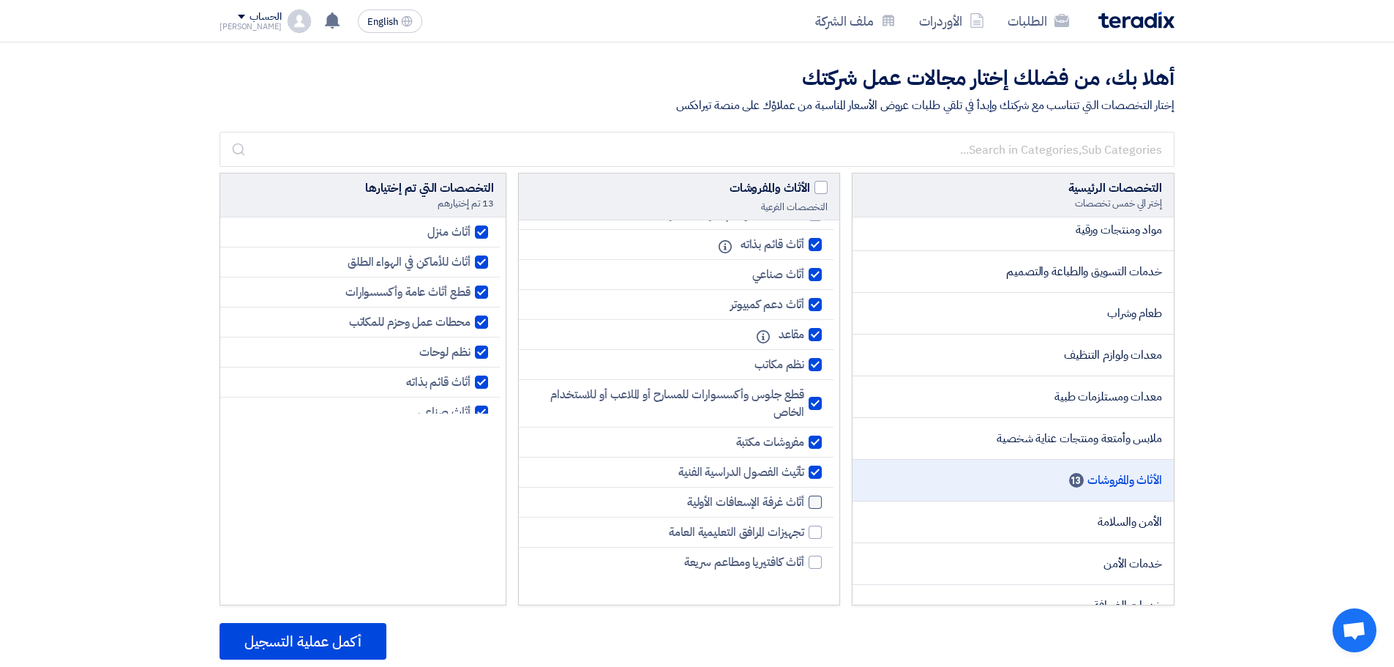
click at [804, 503] on input "أثاث غرفة الإسعافات الأولية" at bounding box center [800, 503] width 10 height 10
checkbox input "true"
drag, startPoint x: 815, startPoint y: 537, endPoint x: 815, endPoint y: 546, distance: 9.5
click at [815, 537] on div at bounding box center [815, 532] width 13 height 13
click at [804, 537] on input "تجهيزات المرافق التعليمية العامة" at bounding box center [800, 533] width 10 height 10
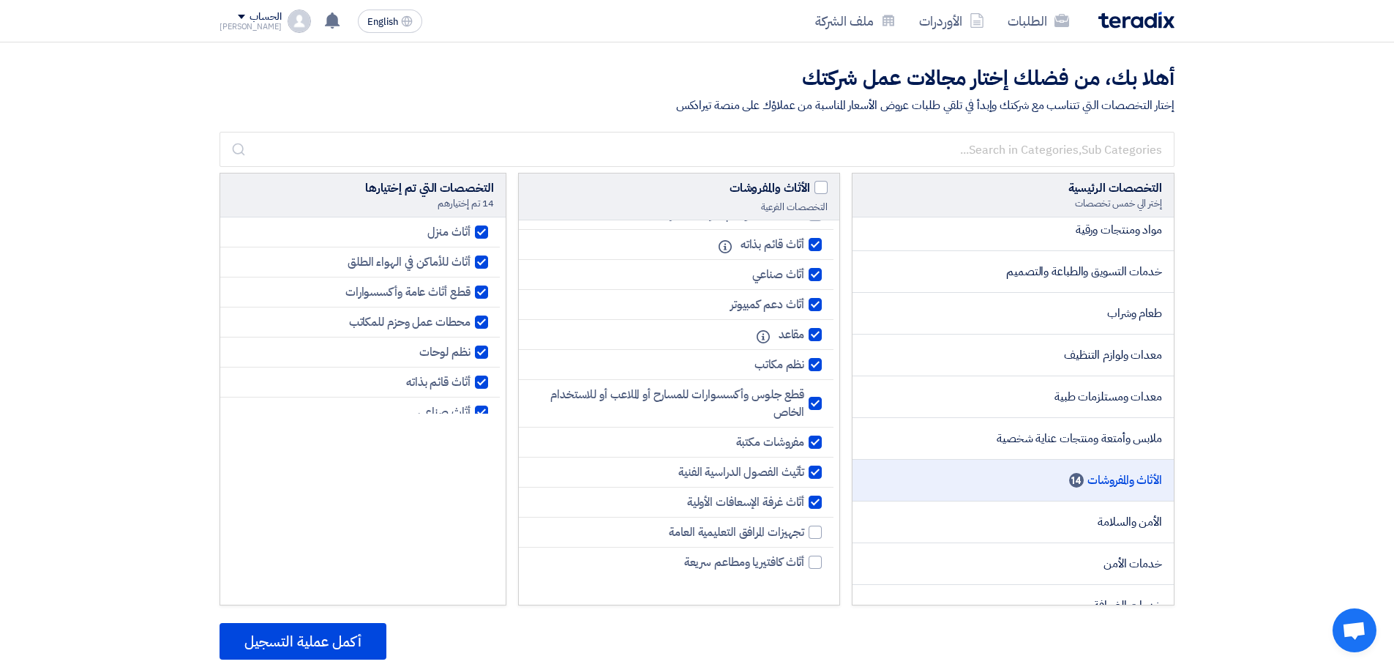
checkbox input "true"
click at [815, 563] on div at bounding box center [815, 562] width 13 height 13
click at [804, 563] on input "أثاث كافتيريا ومطاعم سريعة" at bounding box center [800, 563] width 10 height 10
checkbox input "true"
click at [822, 185] on span at bounding box center [821, 187] width 13 height 13
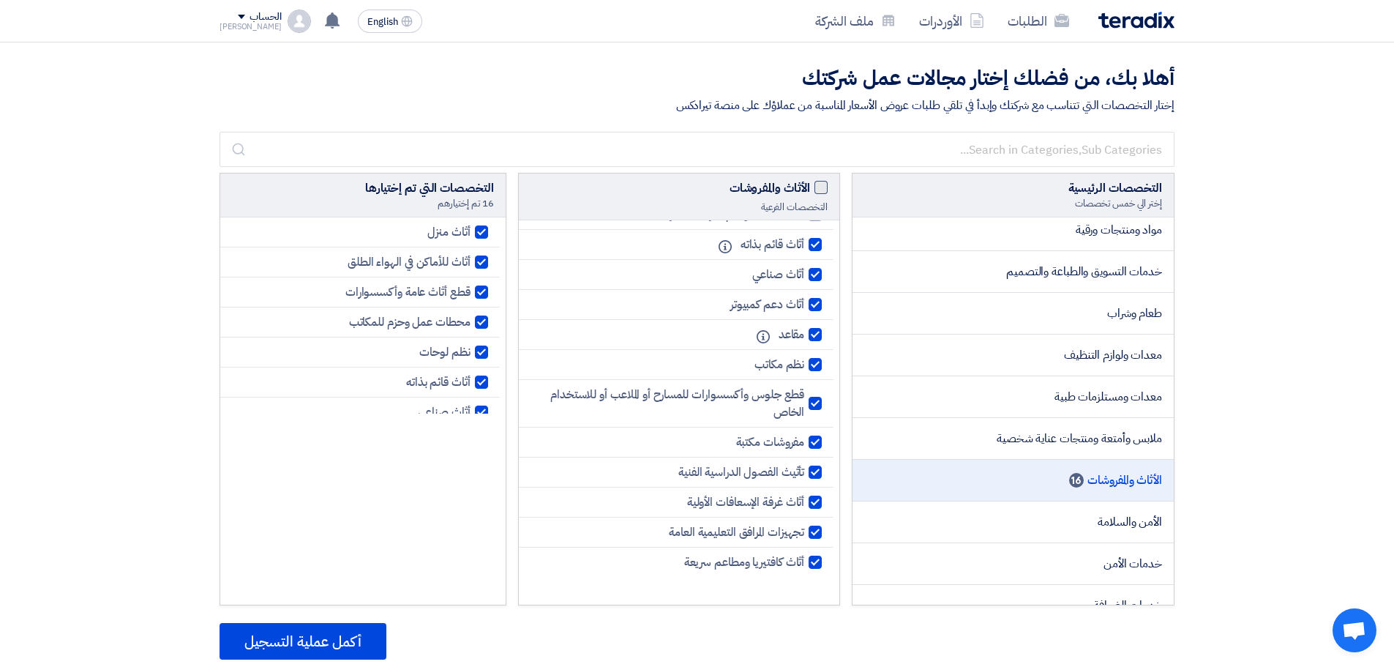
click at [810, 185] on input "الأثاث والمفروشات" at bounding box center [806, 184] width 10 height 10
checkbox input "true"
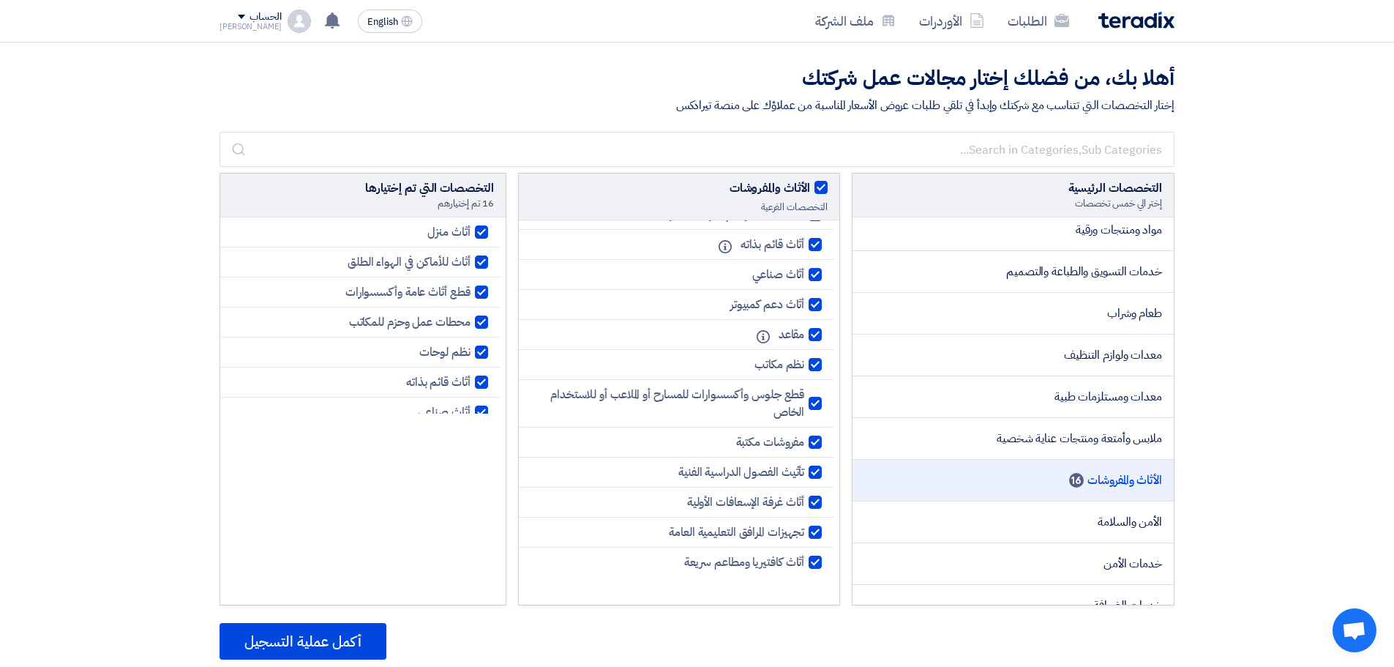
checkbox input "true"
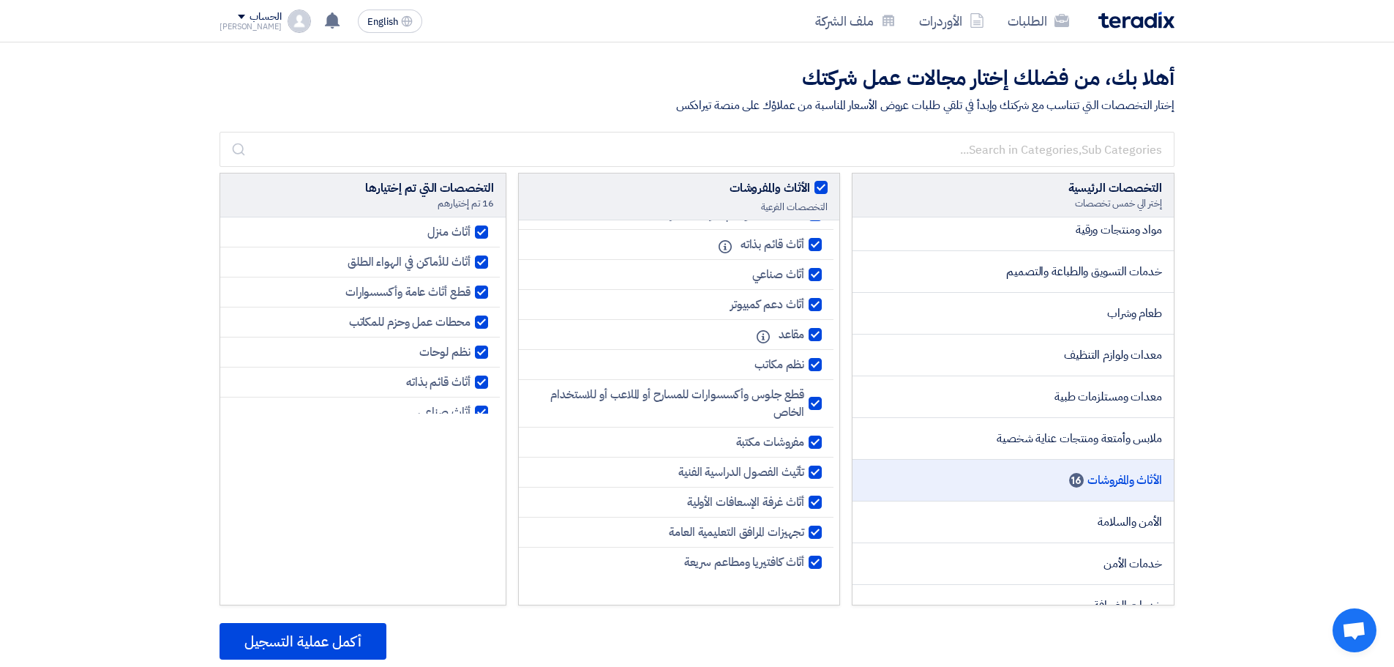
checkbox input "true"
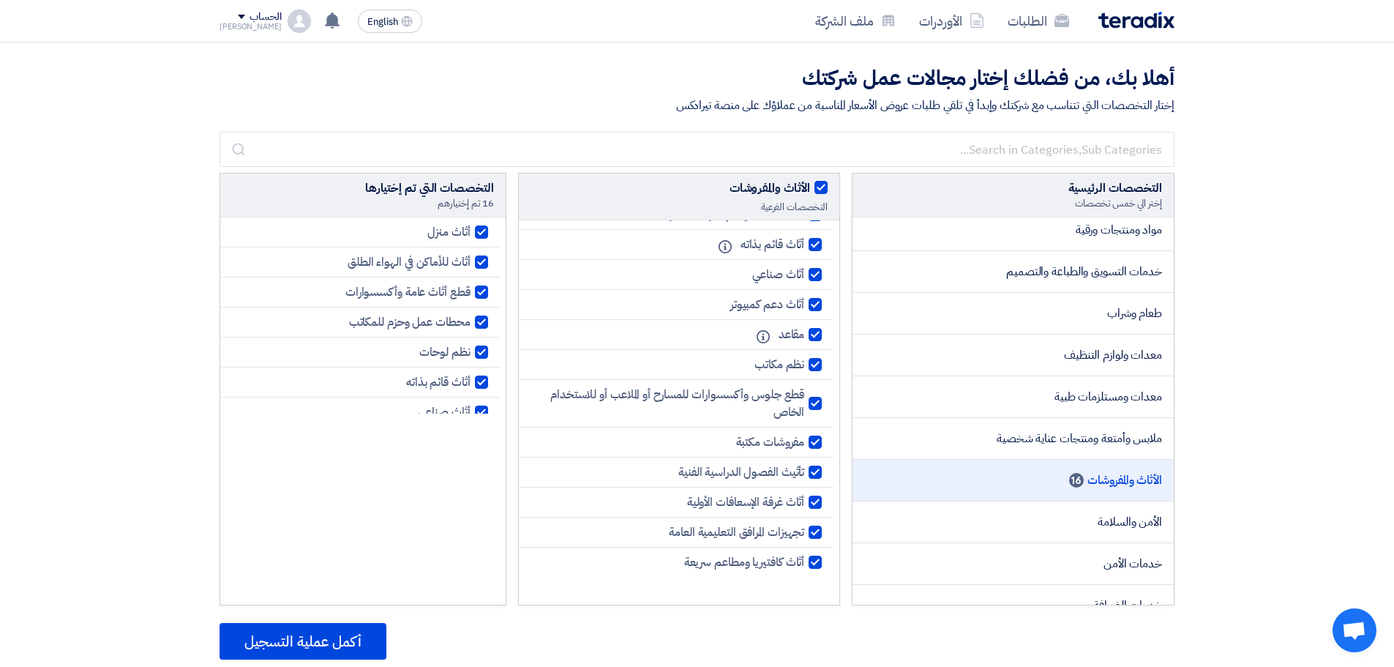
checkbox input "true"
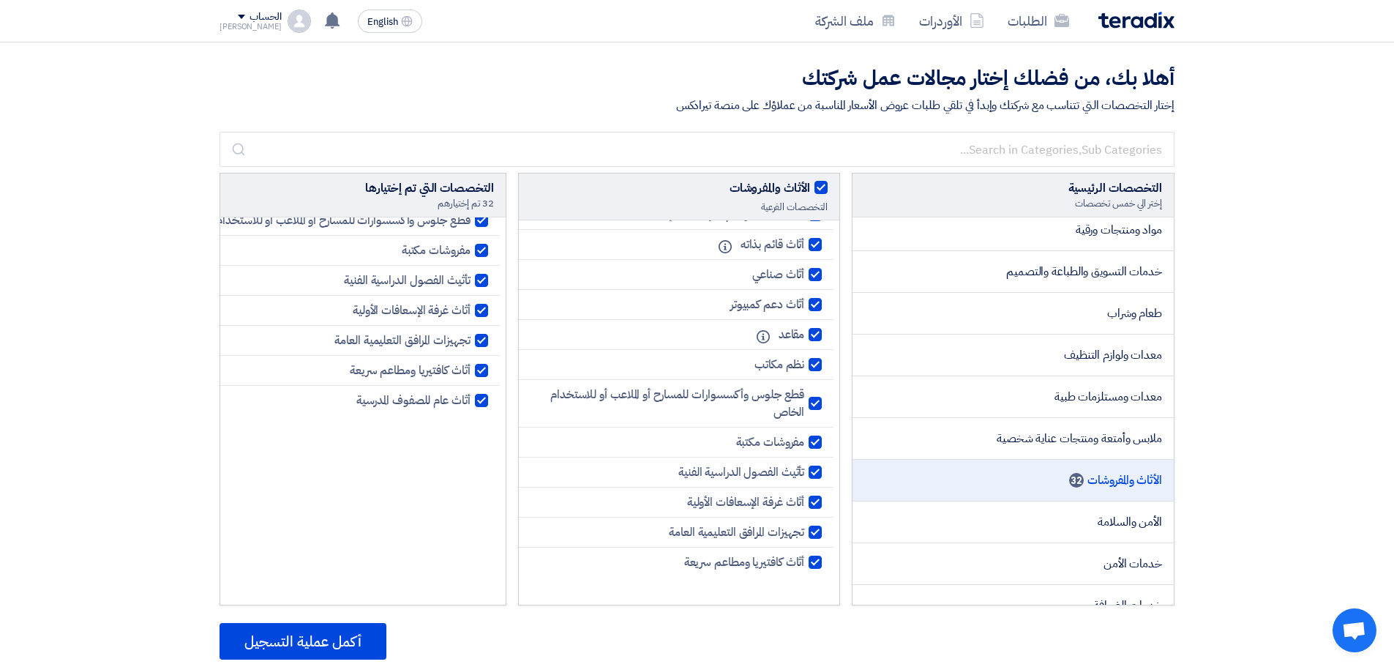
scroll to position [786, 0]
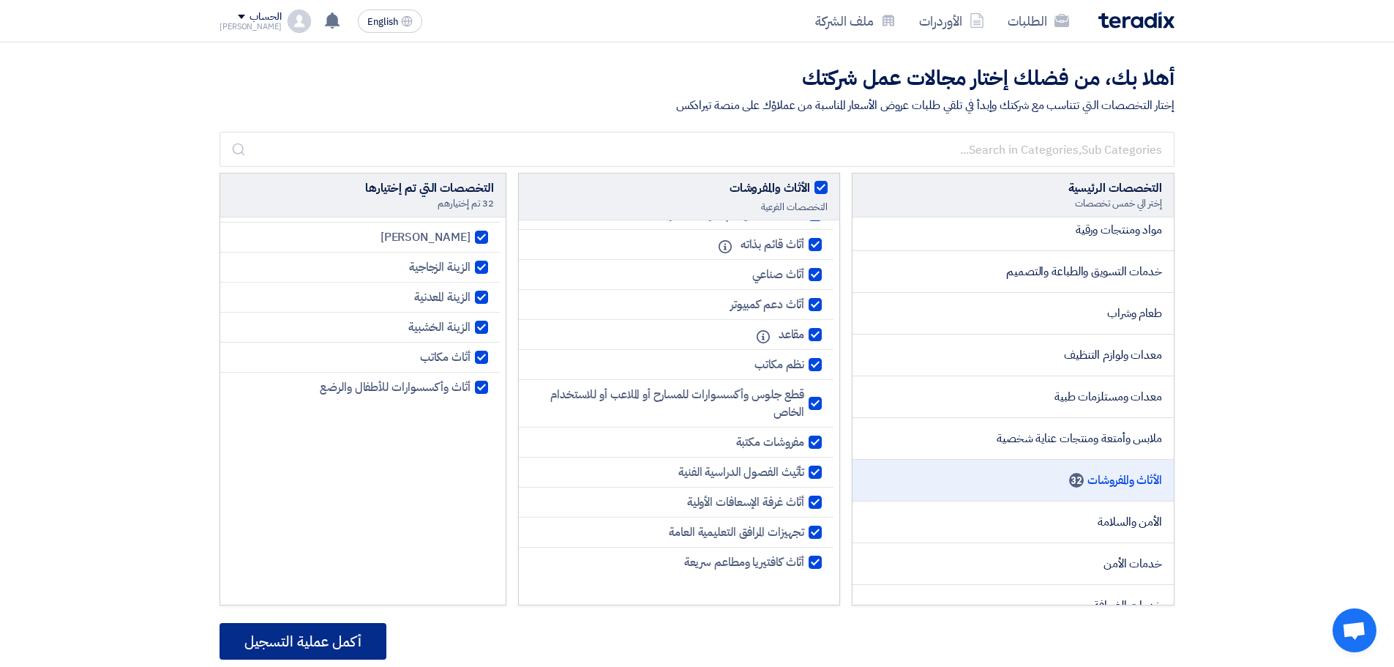
click at [324, 644] on button "أكمل عملية التسجيل" at bounding box center [303, 641] width 167 height 37
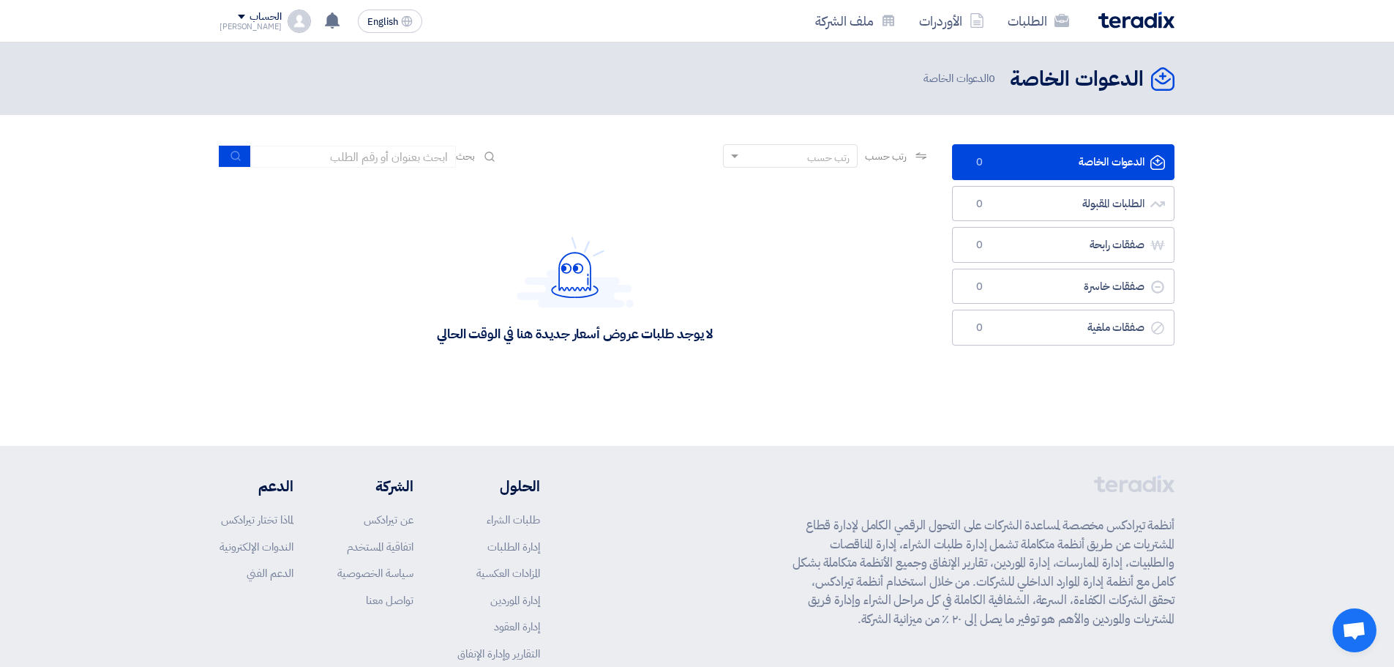
click at [255, 15] on div "الحساب" at bounding box center [265, 17] width 31 height 12
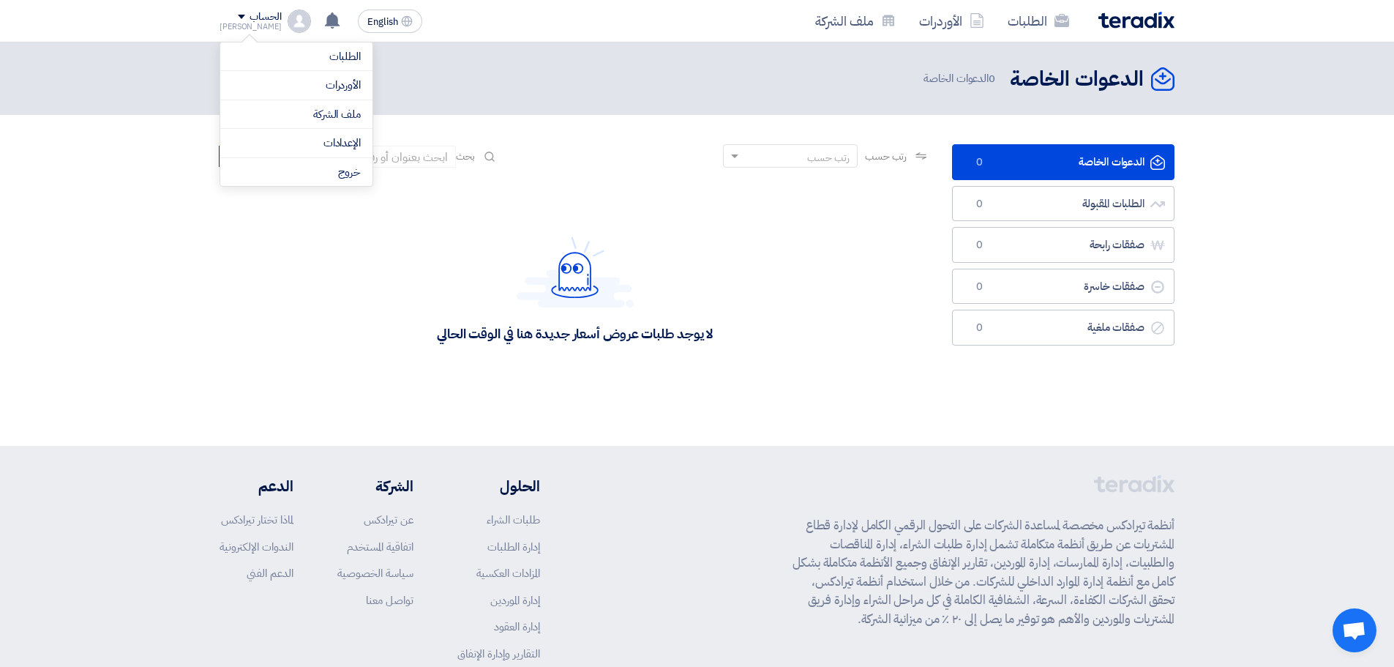
click at [227, 14] on div "الحساب" at bounding box center [251, 17] width 62 height 12
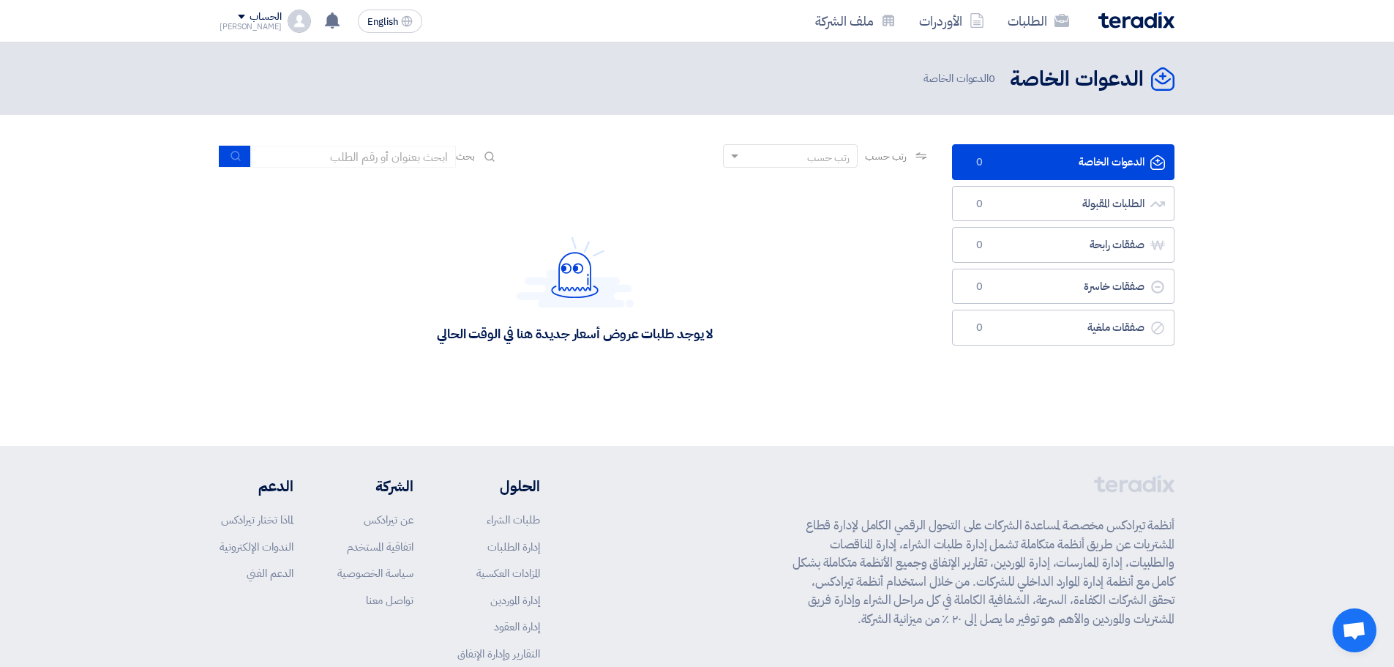
click at [238, 15] on span at bounding box center [241, 17] width 7 height 4
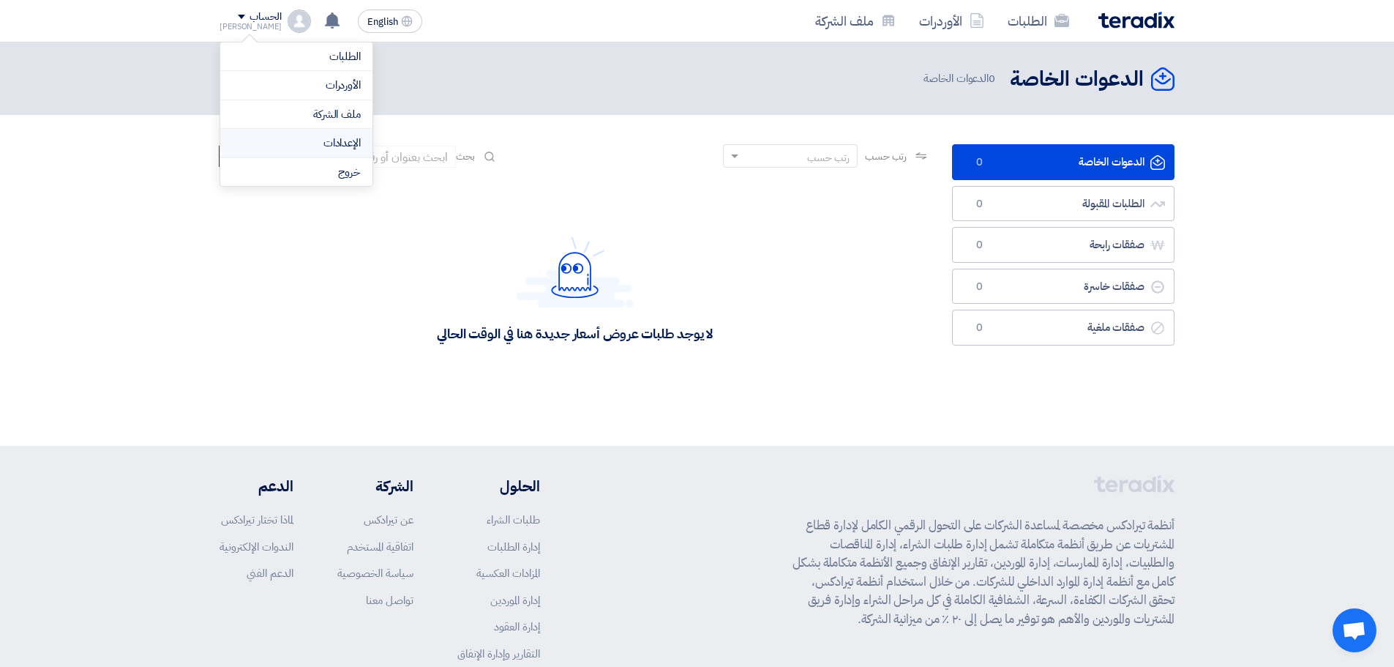
click at [337, 137] on link "الإعدادات" at bounding box center [296, 143] width 129 height 17
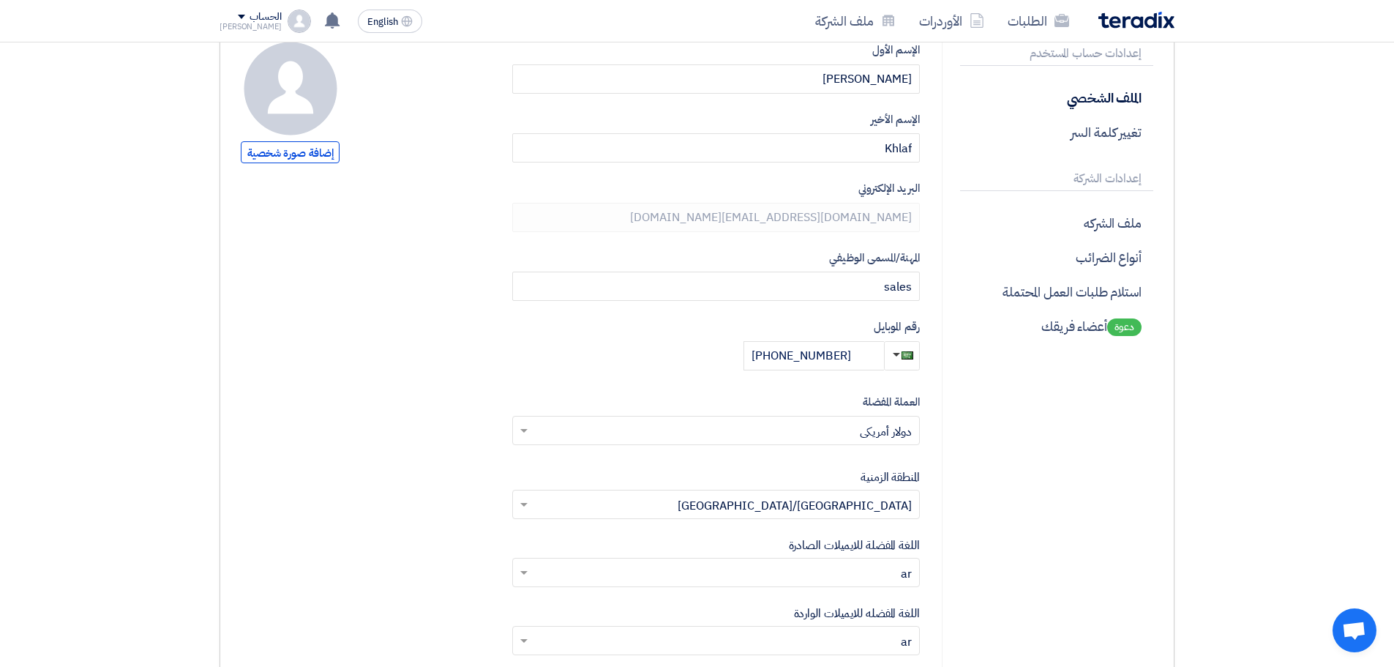
scroll to position [171, 0]
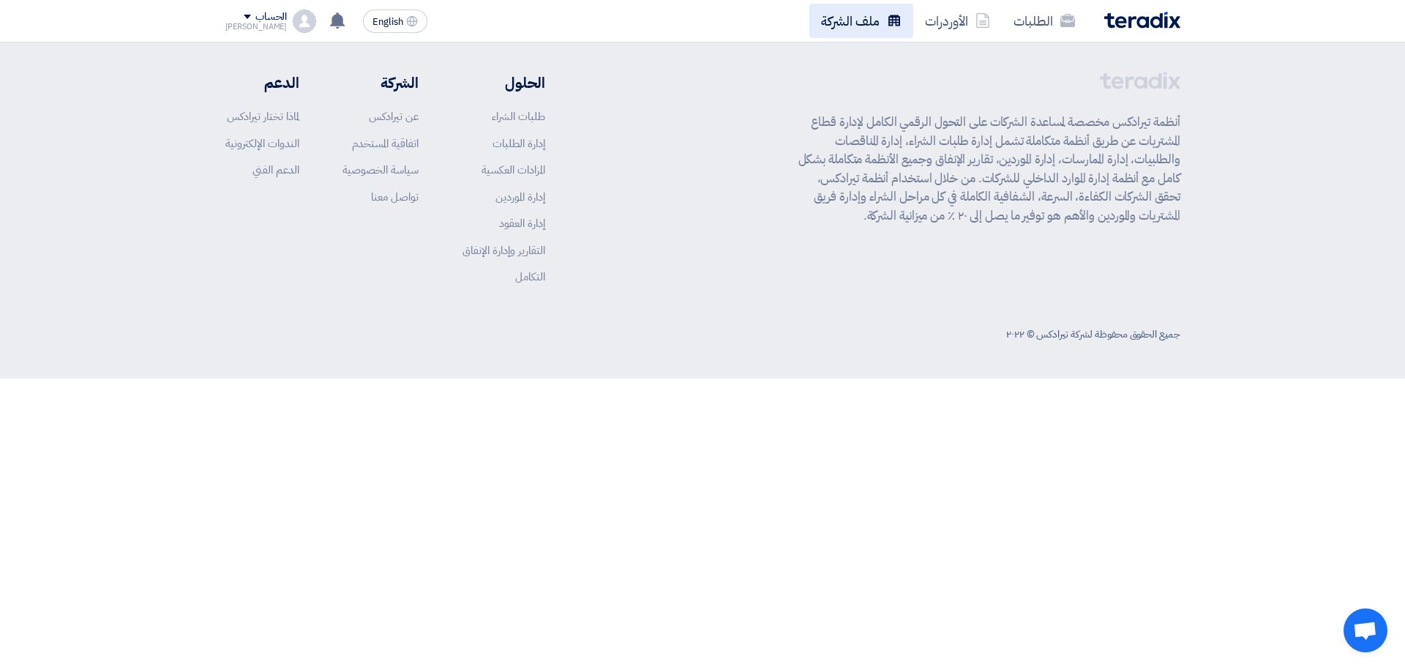
click at [861, 23] on link "ملف الشركة" at bounding box center [862, 21] width 104 height 34
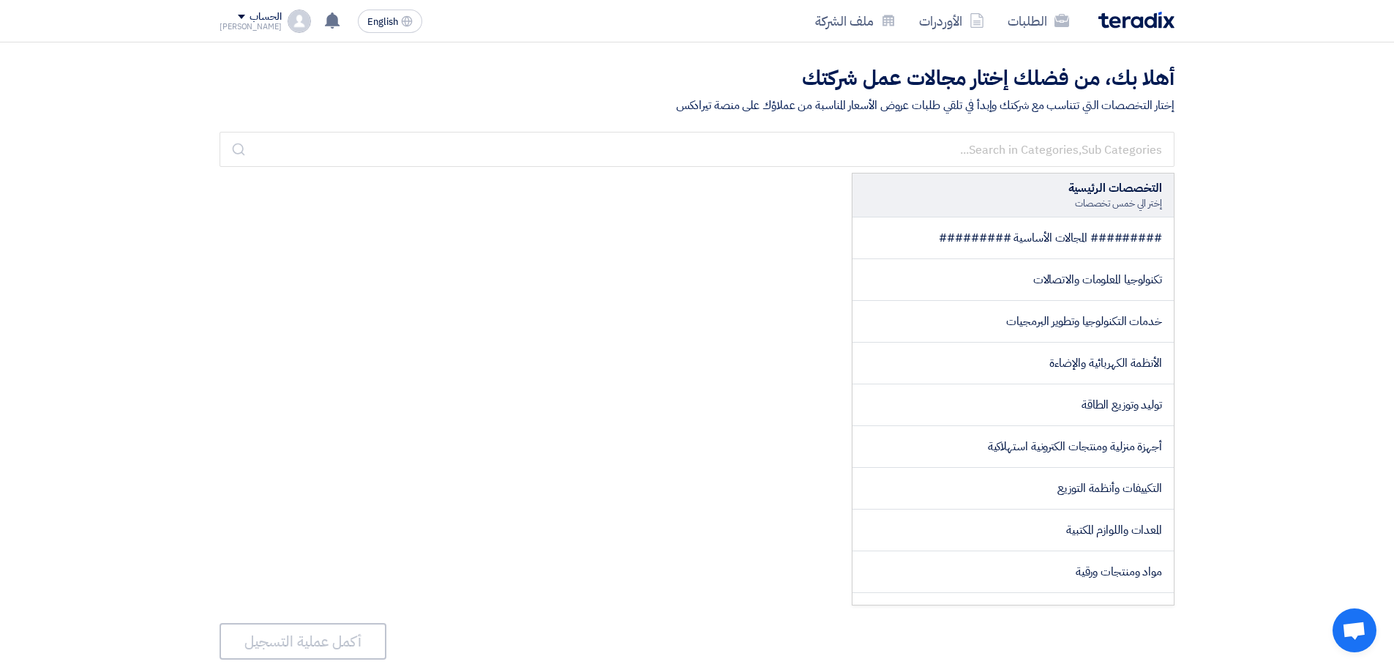
click at [250, 20] on div "الحساب" at bounding box center [265, 17] width 31 height 12
click at [345, 175] on li "خروج" at bounding box center [296, 172] width 152 height 29
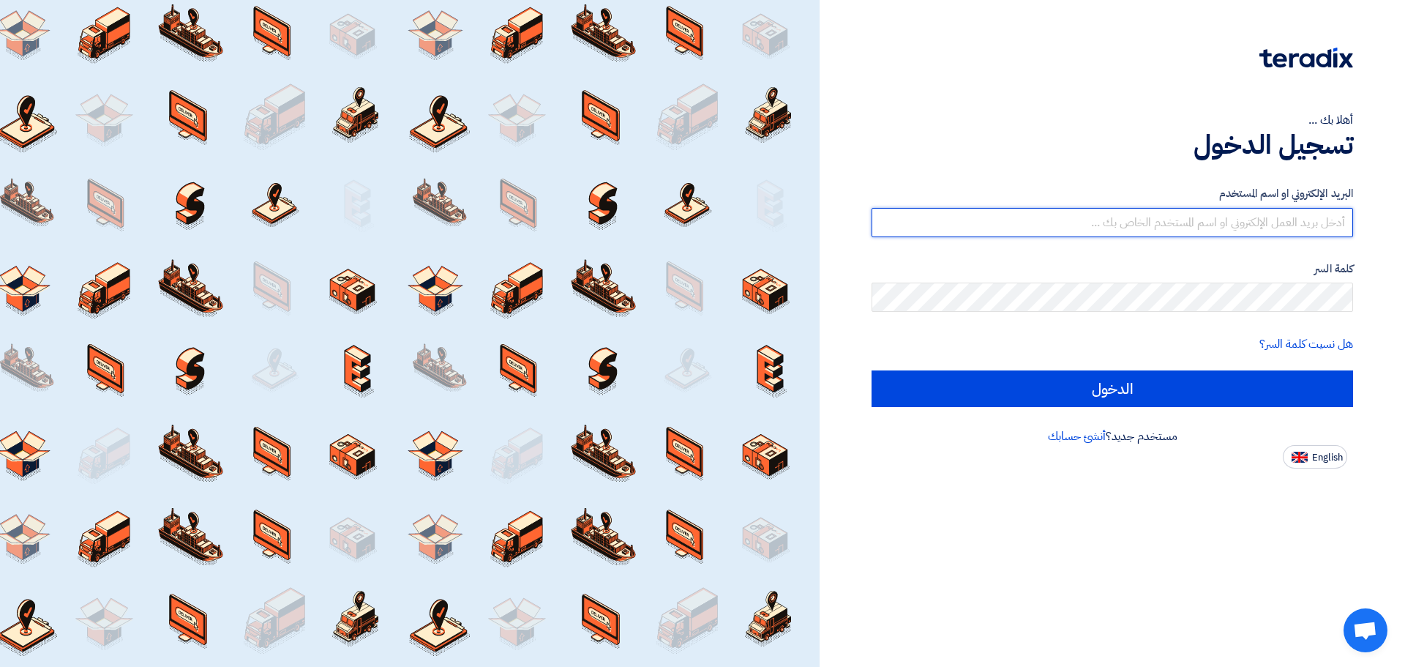
type input "[DOMAIN_NAME][EMAIL_ADDRESS][DOMAIN_NAME]"
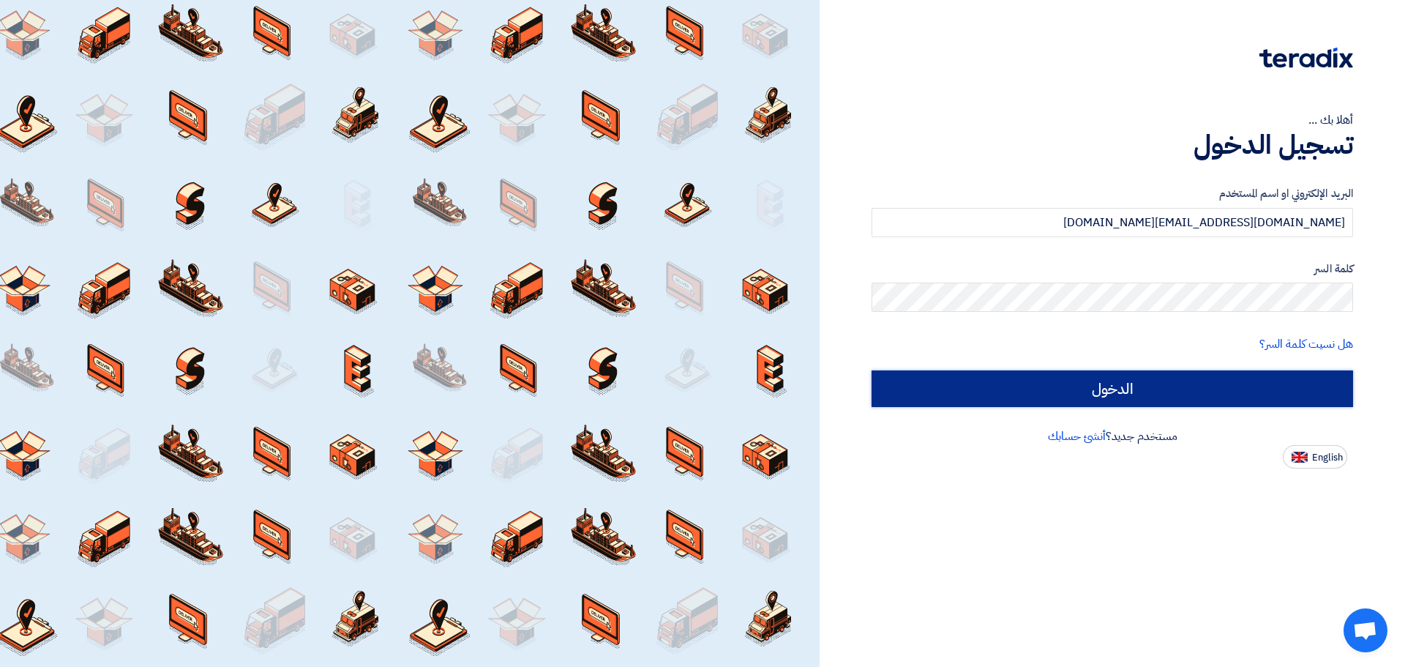
click at [1134, 392] on input "الدخول" at bounding box center [1113, 388] width 482 height 37
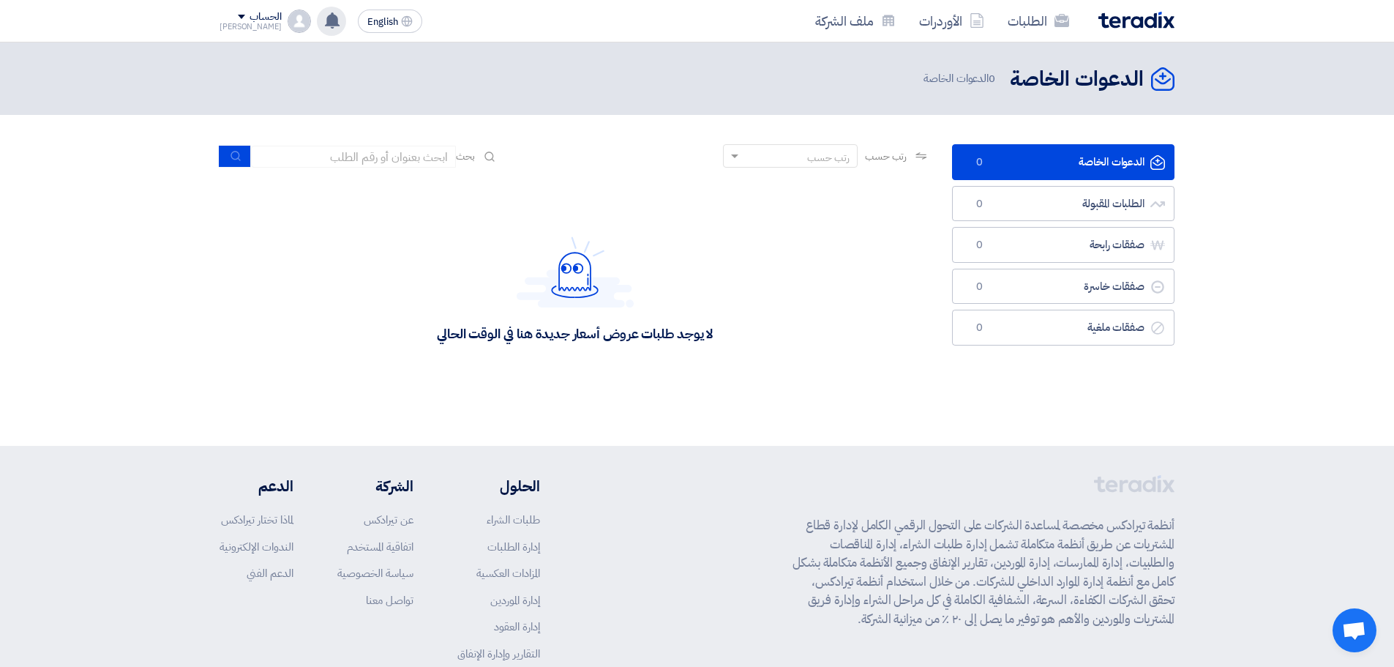
click at [325, 23] on use at bounding box center [332, 20] width 15 height 16
click at [976, 75] on span "0 الدعوات الخاصة" at bounding box center [961, 78] width 75 height 17
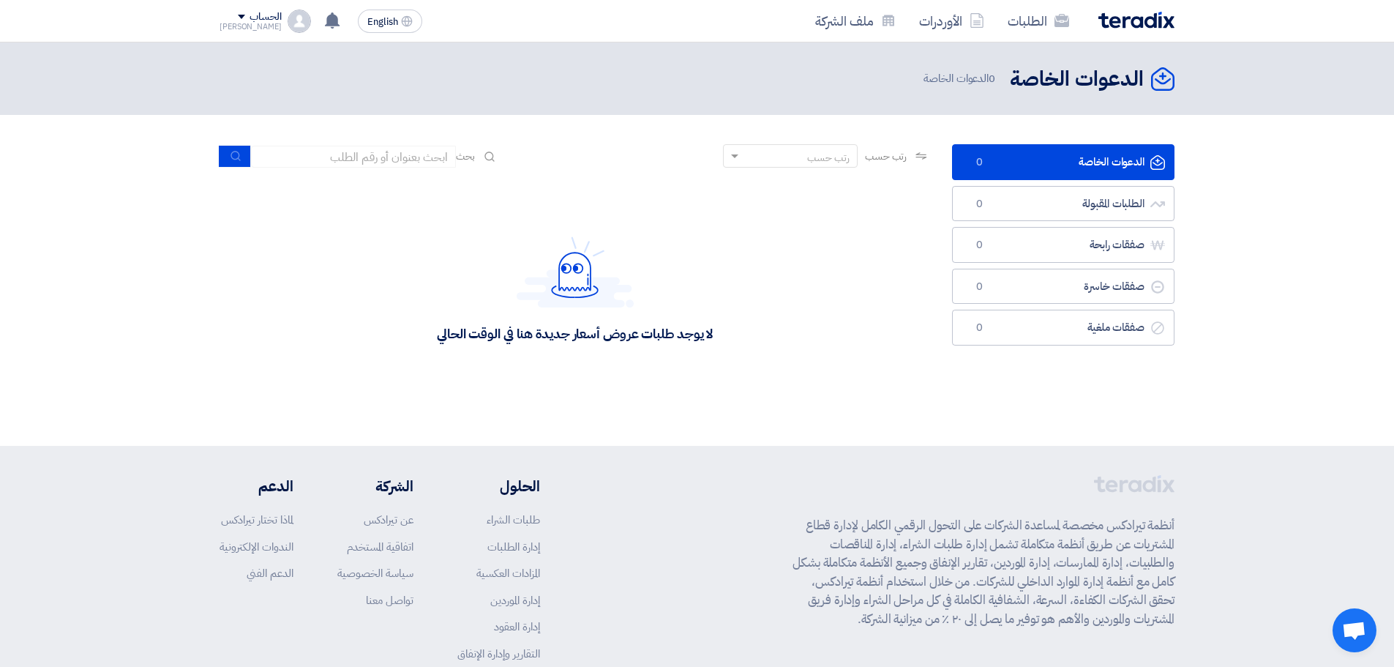
click at [976, 75] on span "0 الدعوات الخاصة" at bounding box center [961, 78] width 75 height 17
click at [1033, 81] on h2 "الدعوات الخاصة" at bounding box center [1077, 79] width 134 height 29
drag, startPoint x: 1072, startPoint y: 85, endPoint x: 770, endPoint y: 188, distance: 319.5
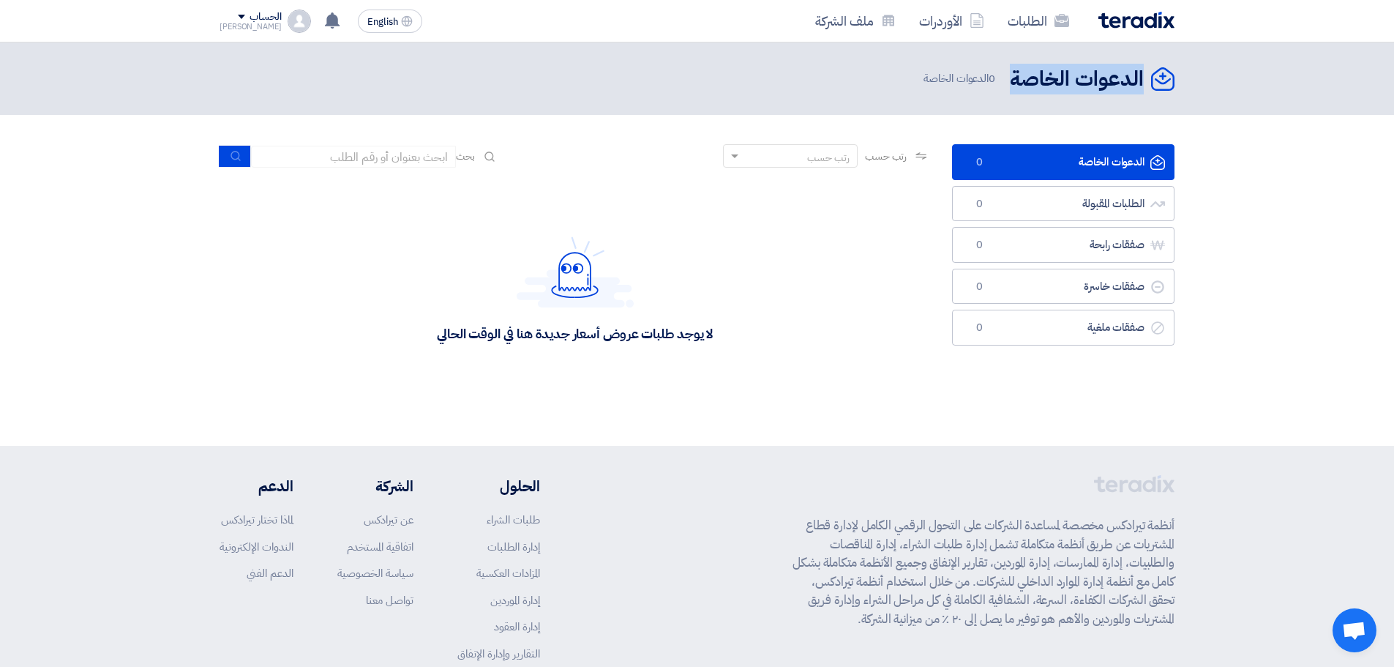
click at [770, 188] on div "لا يوجد طلبات عروض أسعار جديدة هنا في الوقت الحالي" at bounding box center [575, 289] width 711 height 220
click at [227, 13] on div "الحساب" at bounding box center [251, 17] width 62 height 12
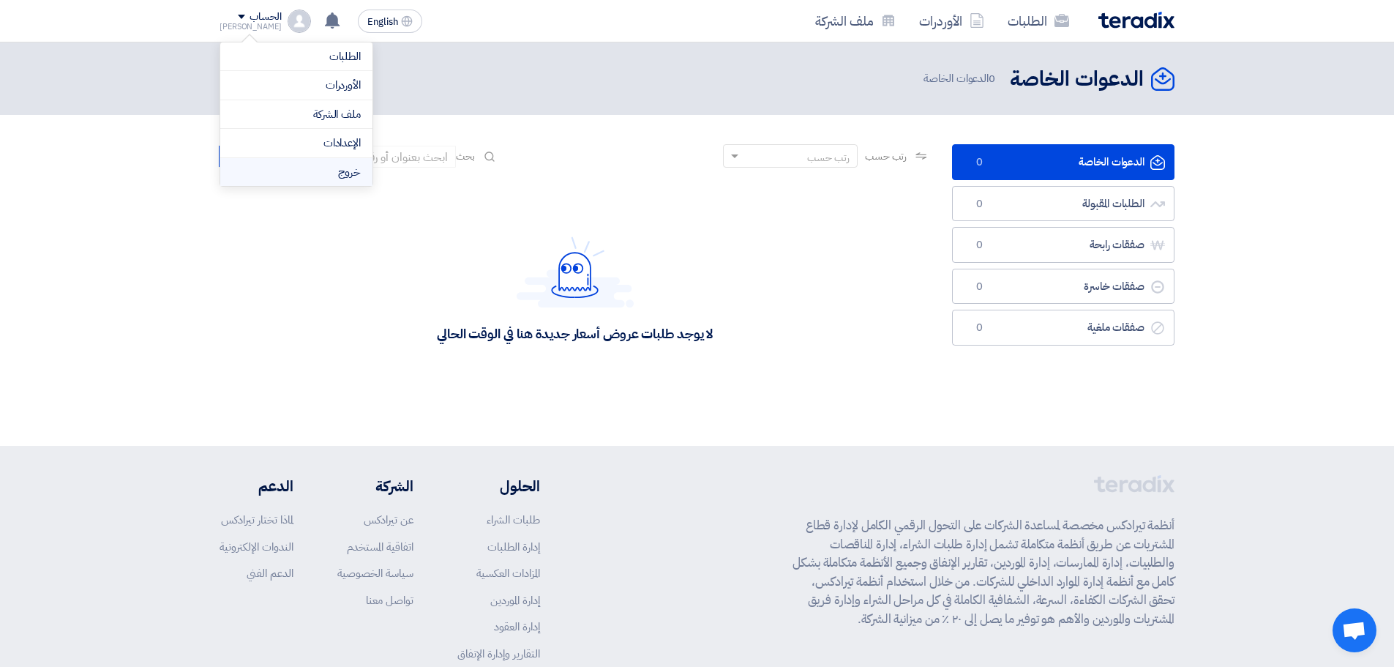
click at [335, 175] on li "خروج" at bounding box center [296, 172] width 152 height 29
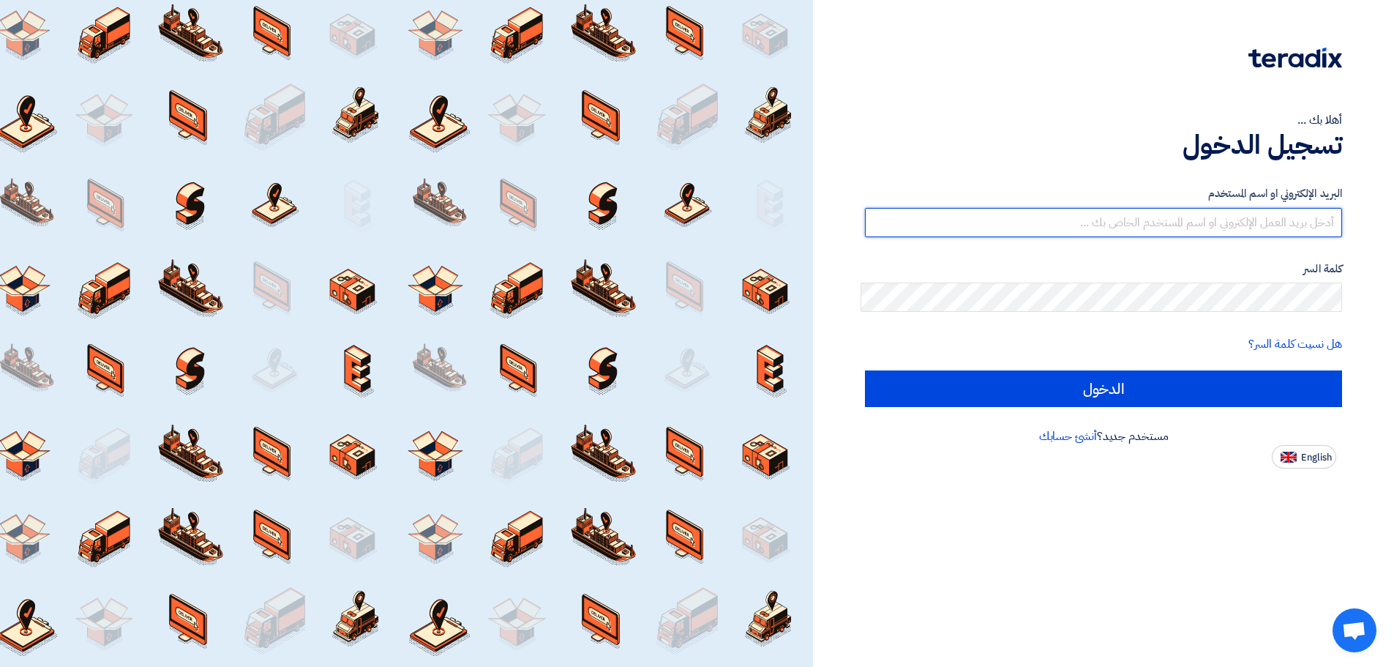
type input "driweesh.sa@gmail.com"
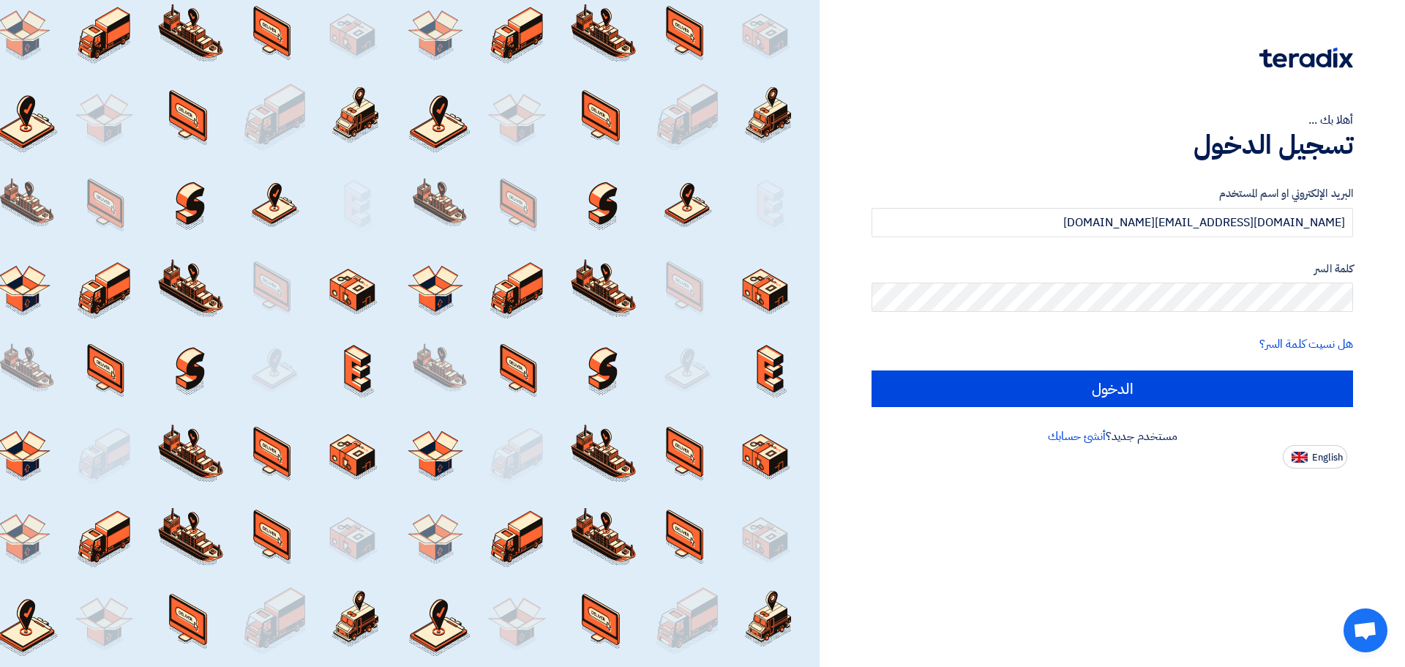
click at [1048, 115] on div "أهلا بك ..." at bounding box center [1113, 120] width 482 height 18
drag, startPoint x: 1217, startPoint y: 1, endPoint x: 1139, endPoint y: 67, distance: 102.3
click at [1139, 67] on div at bounding box center [1113, 67] width 482 height 41
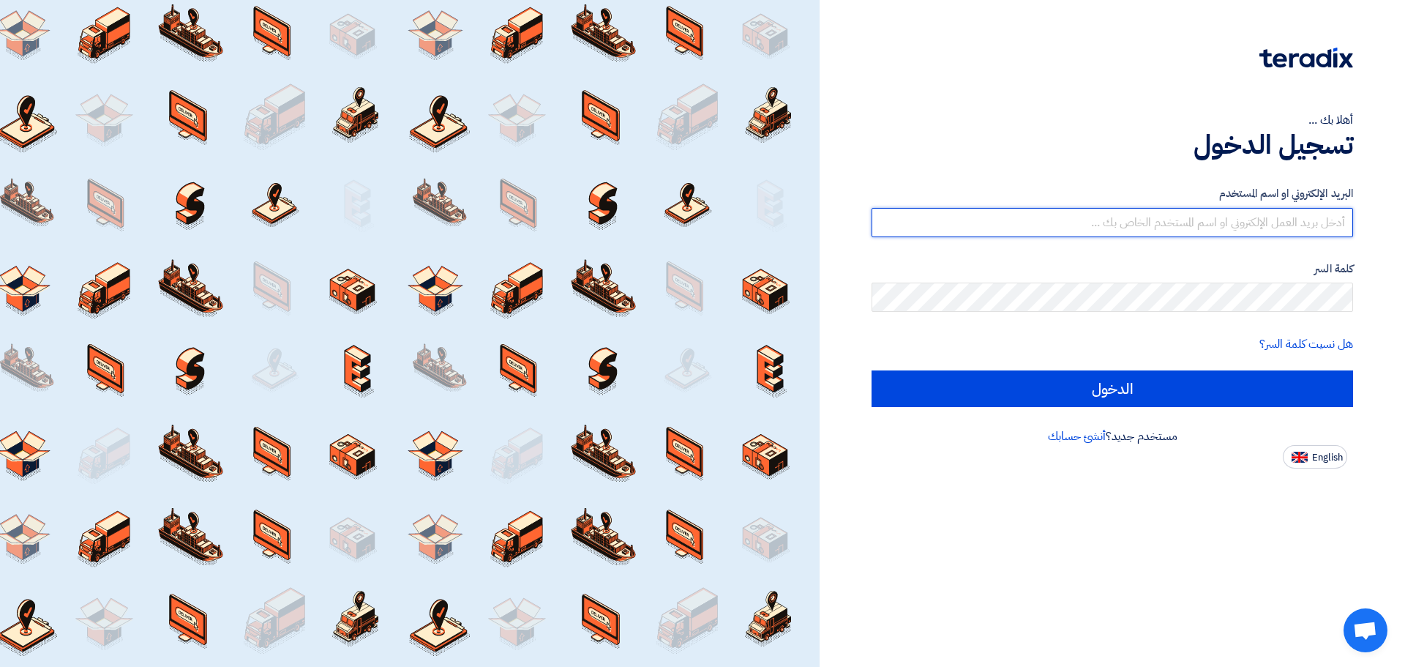
type input "[DOMAIN_NAME][EMAIL_ADDRESS][DOMAIN_NAME]"
click at [1283, 224] on input "[DOMAIN_NAME][EMAIL_ADDRESS][DOMAIN_NAME]" at bounding box center [1113, 222] width 482 height 29
click at [1277, 225] on input "[DOMAIN_NAME][EMAIL_ADDRESS][DOMAIN_NAME]" at bounding box center [1113, 222] width 482 height 29
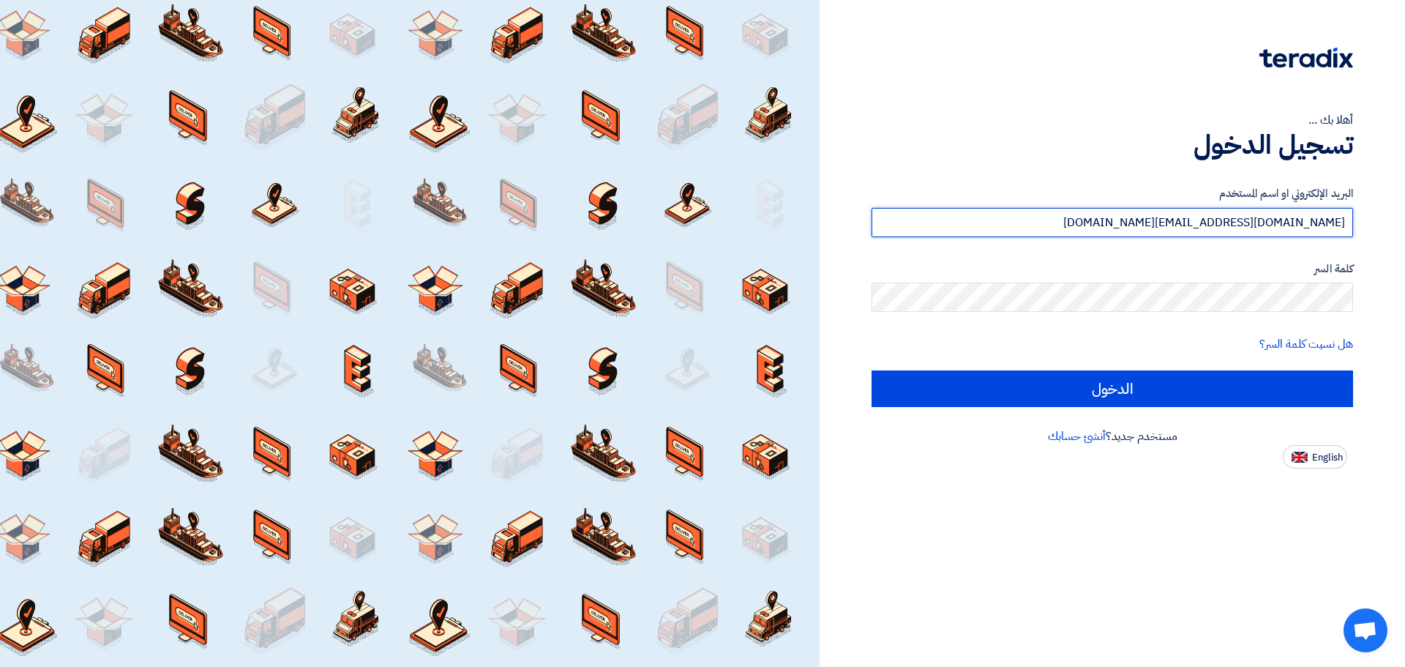
click at [1277, 225] on input "[DOMAIN_NAME][EMAIL_ADDRESS][DOMAIN_NAME]" at bounding box center [1113, 222] width 482 height 29
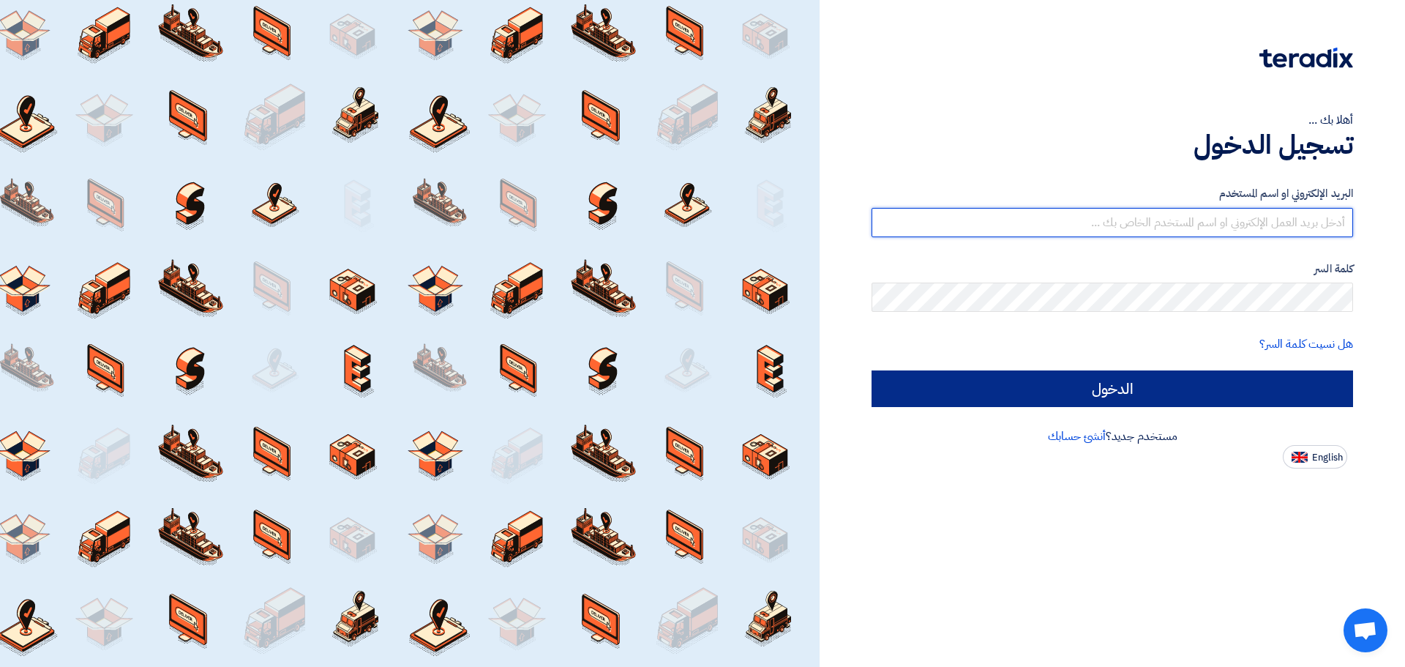
type input "[DOMAIN_NAME][EMAIL_ADDRESS][DOMAIN_NAME]"
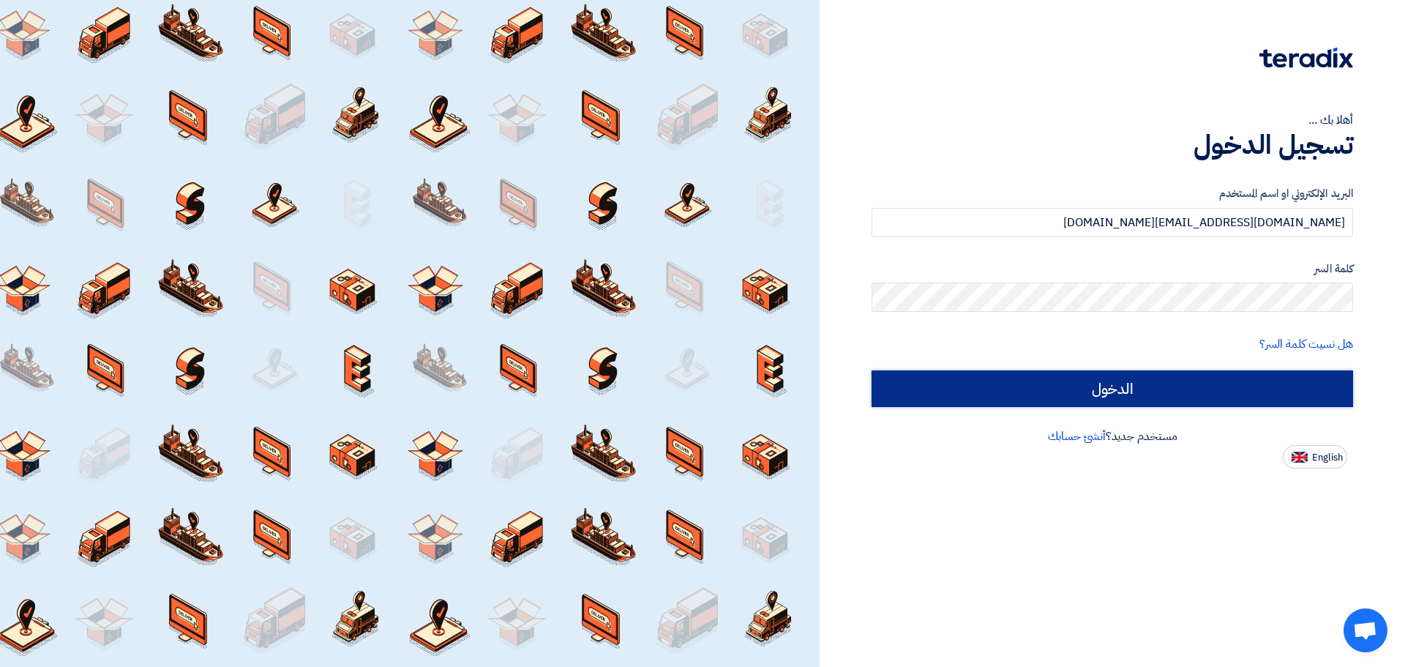
click at [1184, 379] on input "الدخول" at bounding box center [1113, 388] width 482 height 37
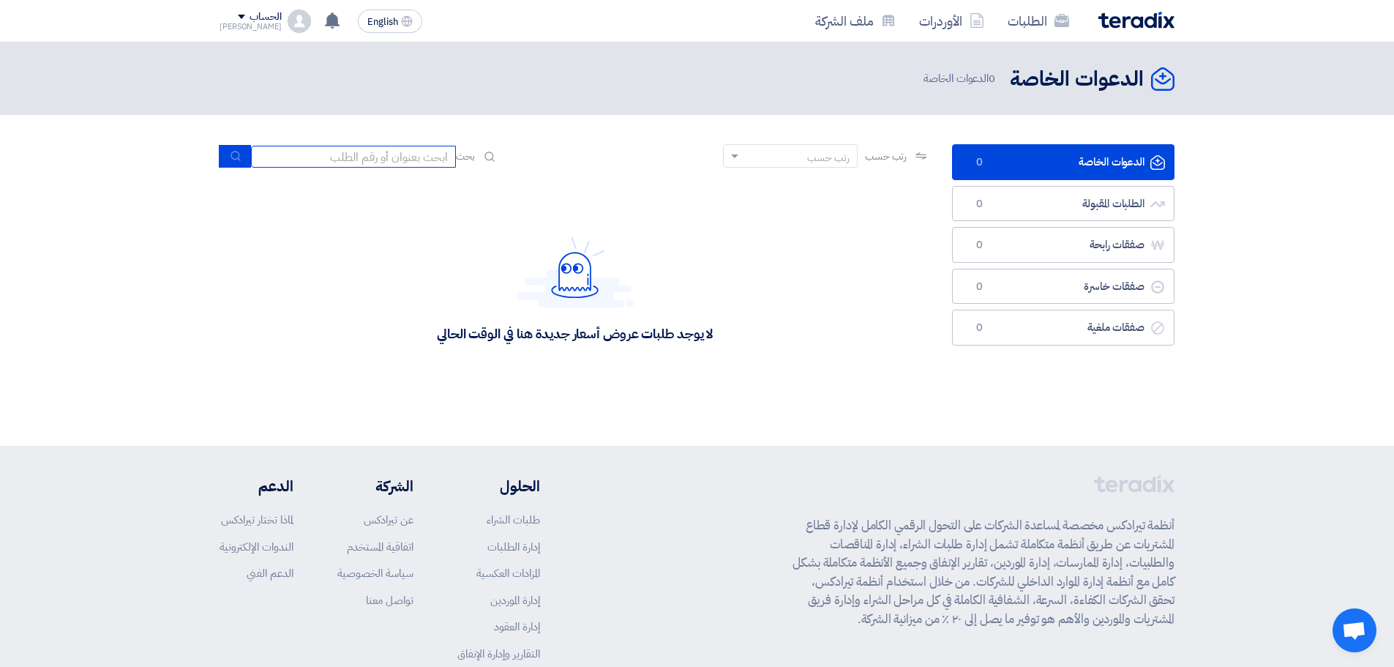
click at [347, 159] on input at bounding box center [353, 157] width 205 height 22
click at [783, 155] on div "رتب حسب" at bounding box center [799, 156] width 115 height 18
click at [1126, 162] on link "الدعوات الخاصة الدعوات الخاصة 0" at bounding box center [1063, 162] width 223 height 36
click at [248, 23] on div "[PERSON_NAME]" at bounding box center [251, 27] width 62 height 8
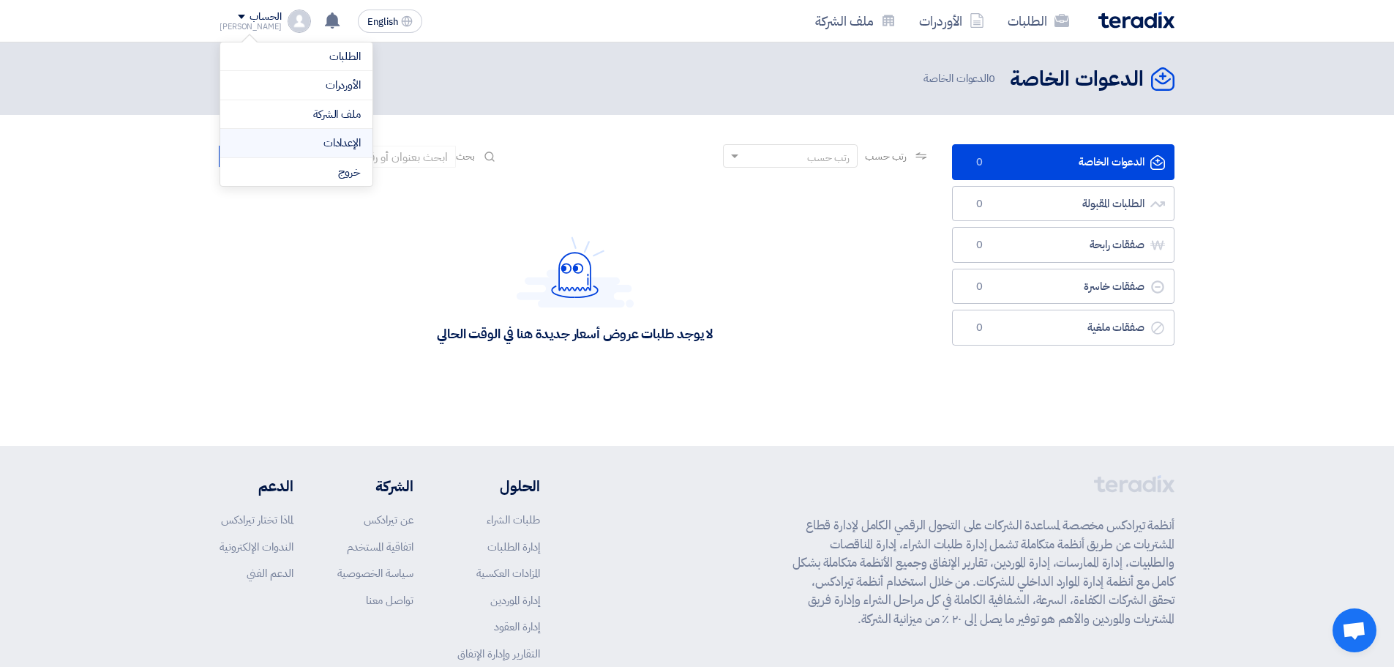
click at [332, 138] on link "الإعدادات" at bounding box center [296, 143] width 129 height 17
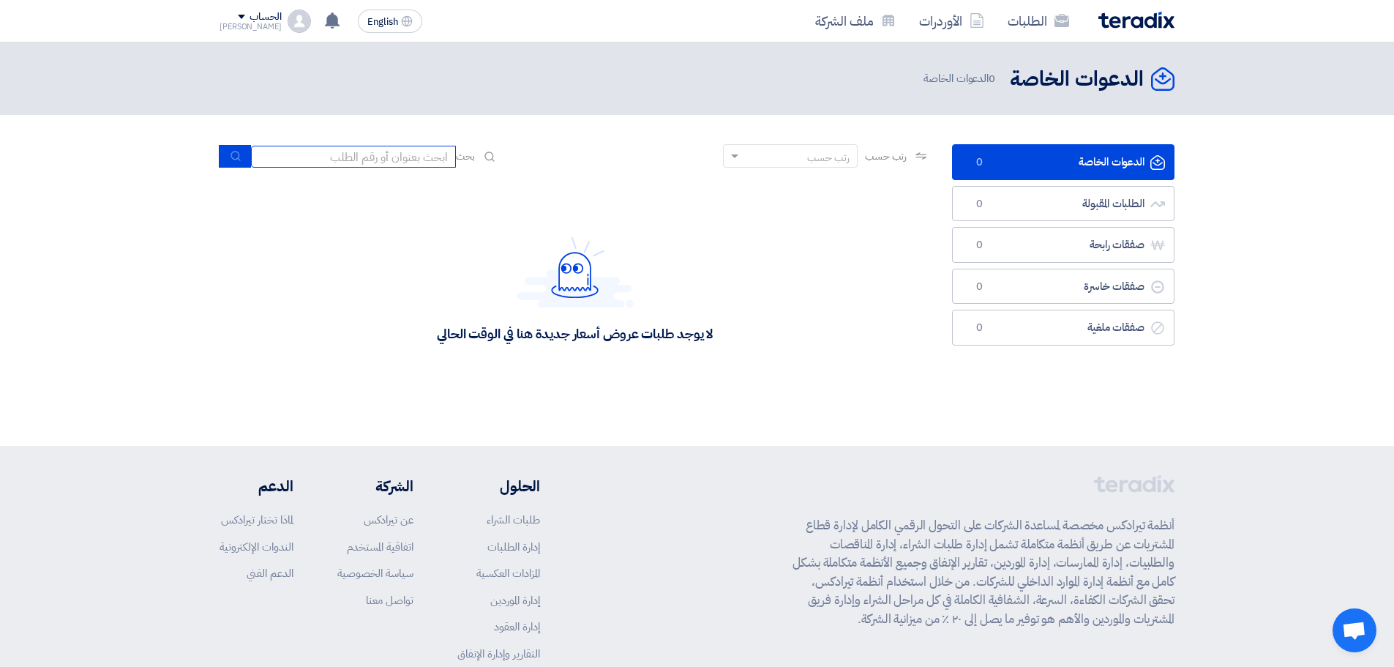
click at [294, 151] on input at bounding box center [353, 157] width 205 height 22
click at [789, 158] on div "رتب حسب" at bounding box center [799, 156] width 115 height 18
